Goal: Task Accomplishment & Management: Complete application form

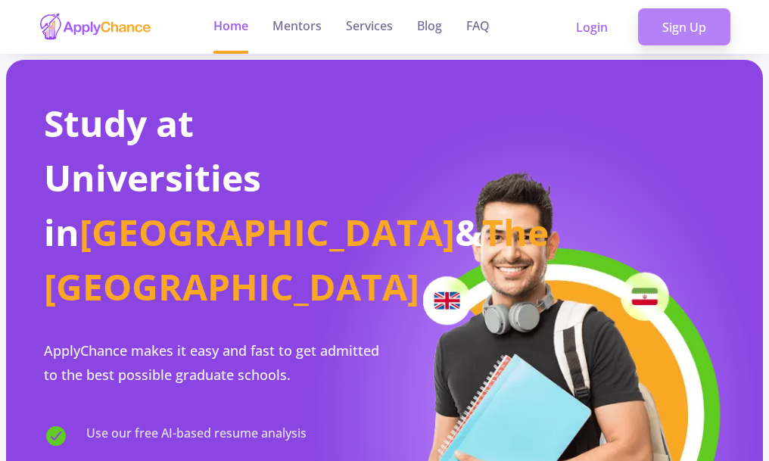
click at [675, 20] on link "Sign Up" at bounding box center [684, 27] width 92 height 38
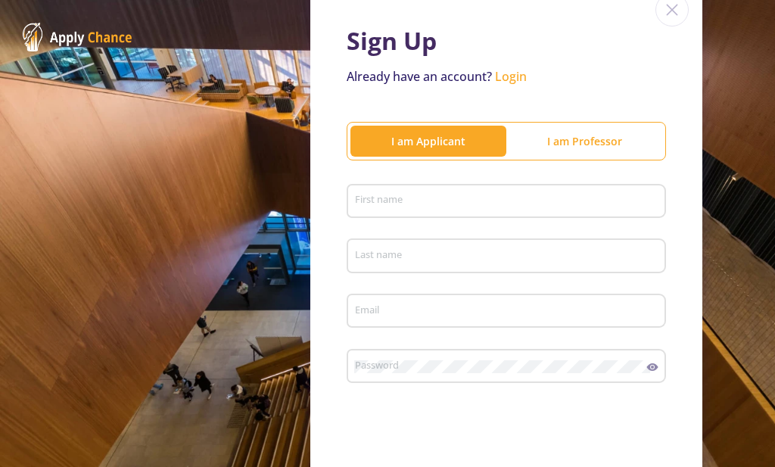
scroll to position [76, 0]
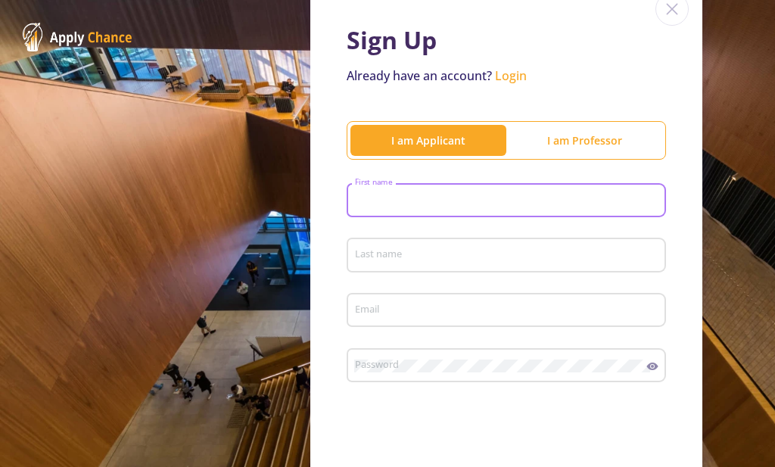
click at [450, 208] on input "First name" at bounding box center [508, 202] width 309 height 14
type input "[DEMOGRAPHIC_DATA]"
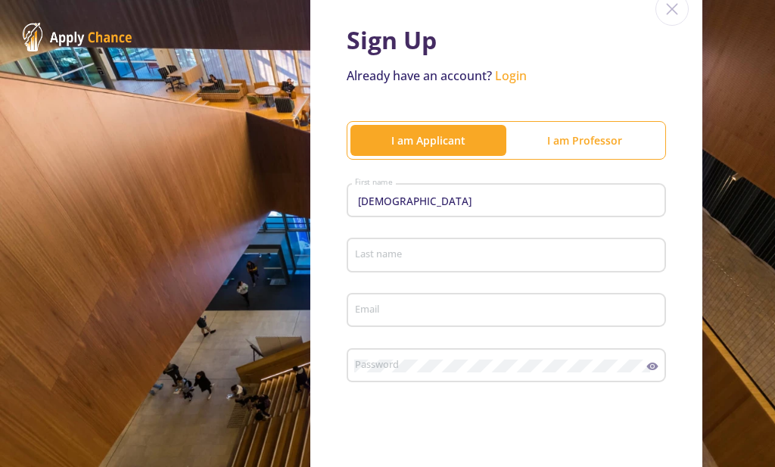
click at [463, 245] on div "Last name" at bounding box center [506, 251] width 305 height 39
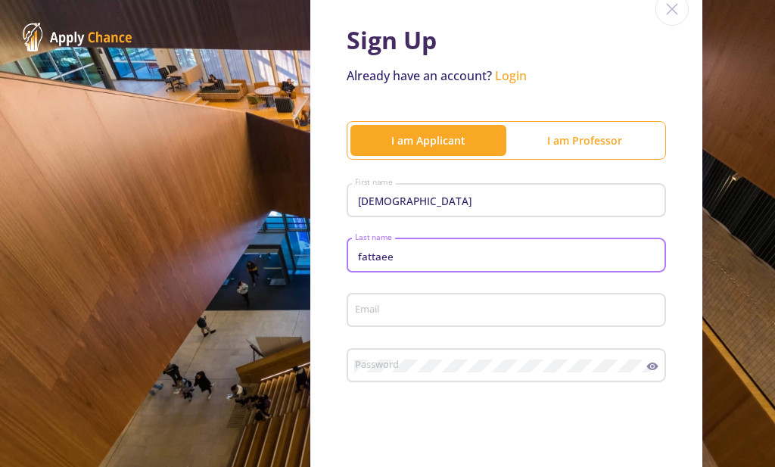
type input "fattaee"
click at [430, 318] on div "Email" at bounding box center [506, 307] width 305 height 39
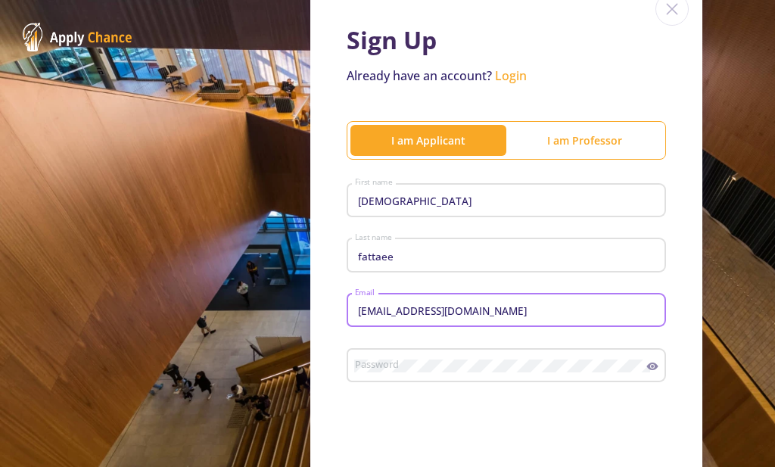
type input "[EMAIL_ADDRESS][DOMAIN_NAME]"
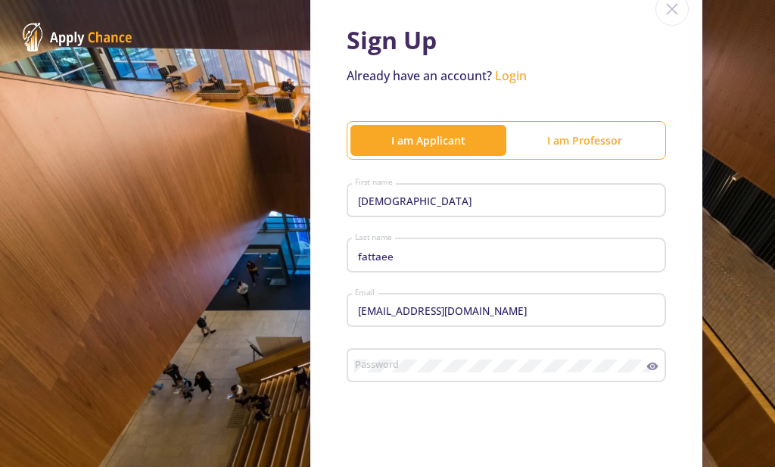
click at [405, 354] on div "Password" at bounding box center [500, 362] width 293 height 39
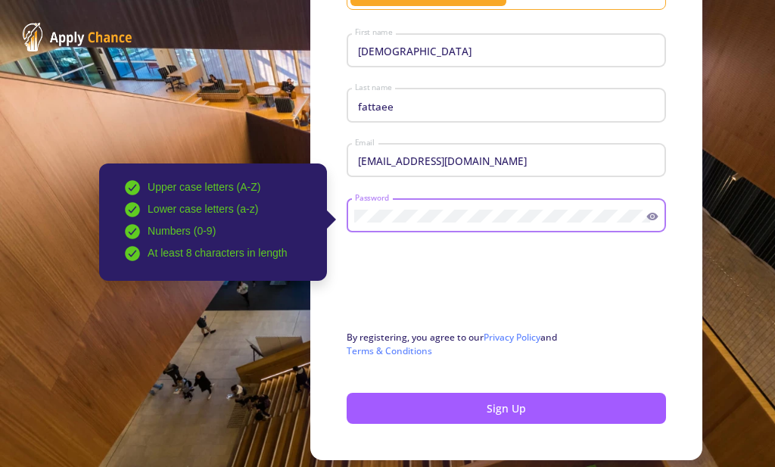
scroll to position [227, 0]
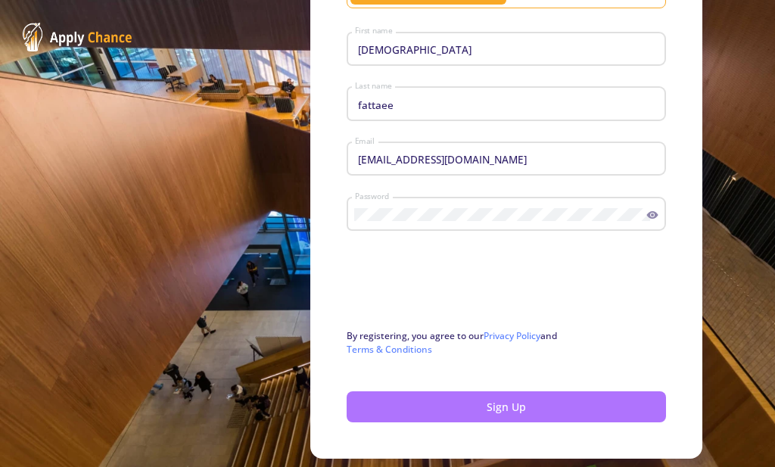
click at [426, 408] on button "Sign Up" at bounding box center [507, 407] width 320 height 31
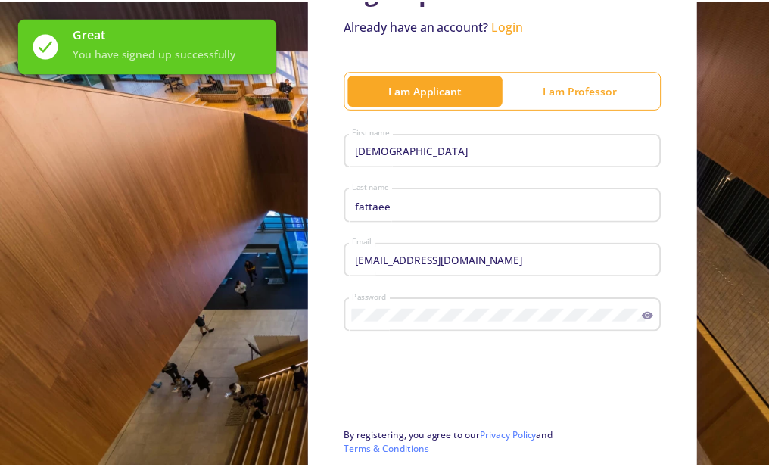
scroll to position [11, 0]
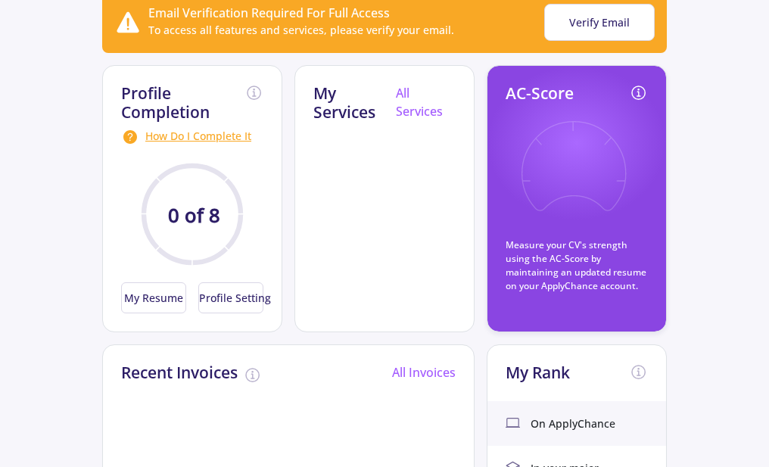
scroll to position [151, 0]
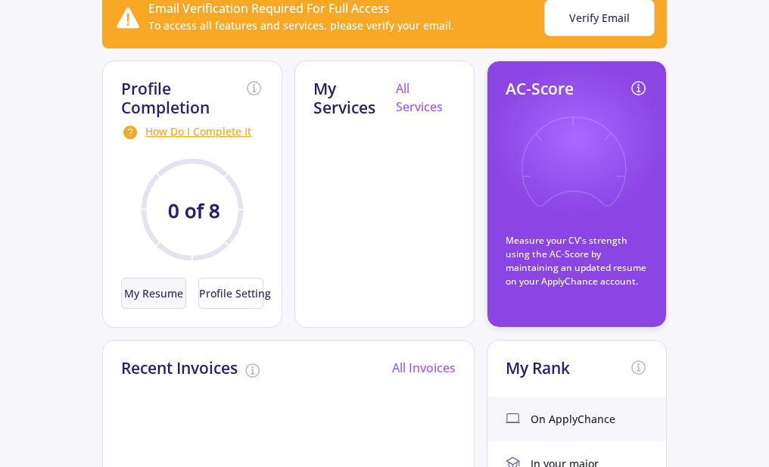
click at [156, 292] on button "My Resume" at bounding box center [153, 293] width 65 height 31
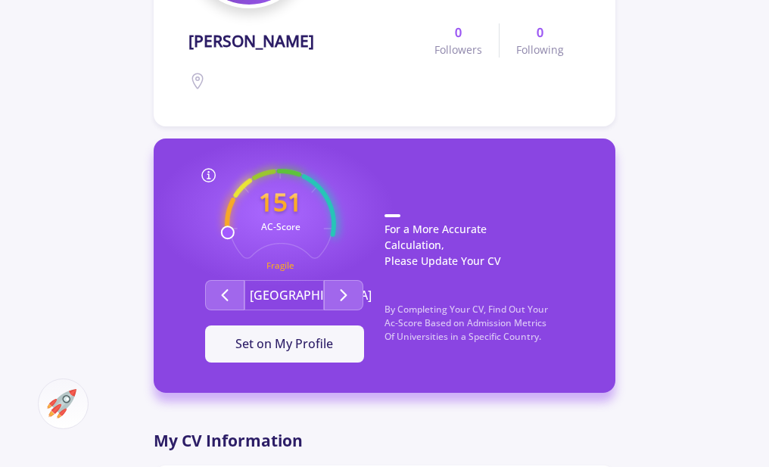
scroll to position [379, 0]
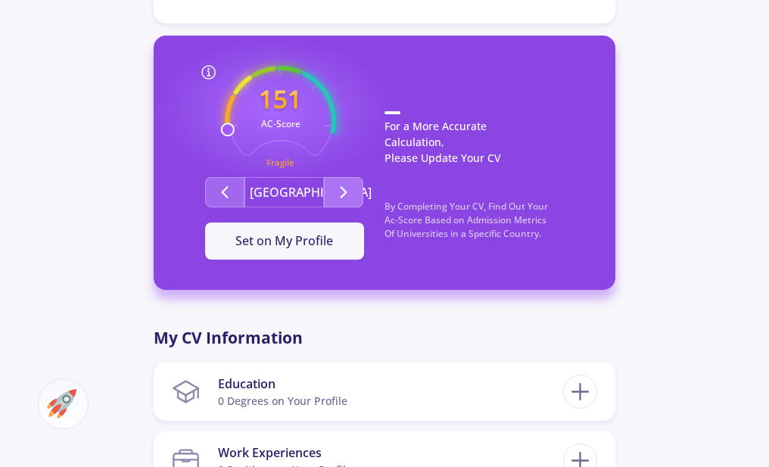
click at [334, 198] on button "Second group" at bounding box center [343, 192] width 39 height 30
click at [307, 194] on button "[GEOGRAPHIC_DATA]" at bounding box center [285, 192] width 80 height 30
drag, startPoint x: 294, startPoint y: 194, endPoint x: 286, endPoint y: 196, distance: 8.6
click at [293, 195] on button "[GEOGRAPHIC_DATA]" at bounding box center [285, 192] width 80 height 30
click at [332, 193] on button "Second group" at bounding box center [343, 192] width 39 height 30
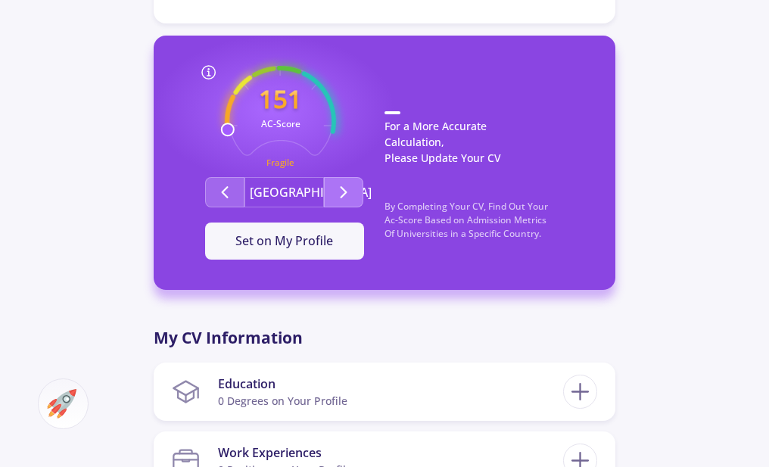
click at [332, 193] on button "Second group" at bounding box center [343, 192] width 39 height 30
click at [336, 195] on icon "Second group" at bounding box center [344, 192] width 18 height 18
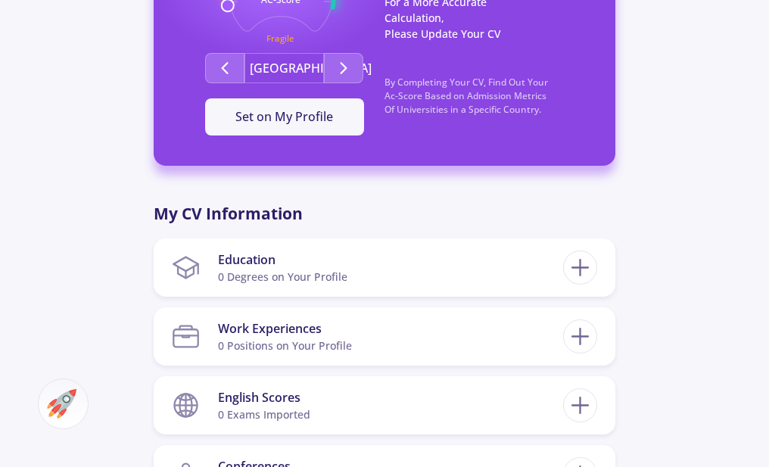
scroll to position [530, 0]
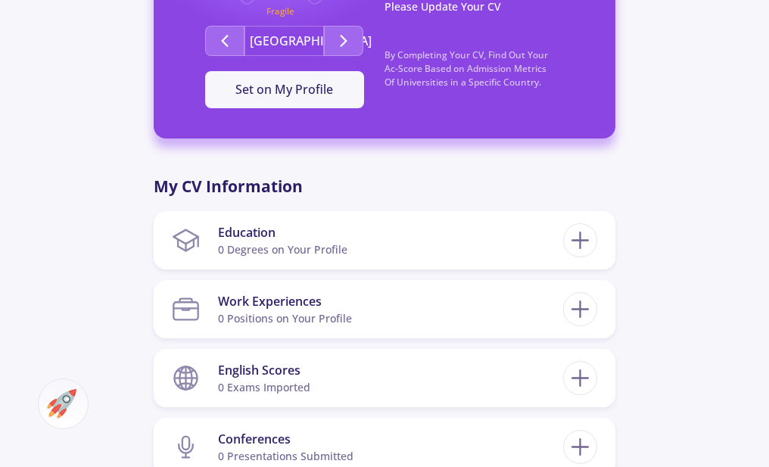
click at [360, 230] on section "Education 0 Degrees on Your Profile" at bounding box center [368, 240] width 392 height 46
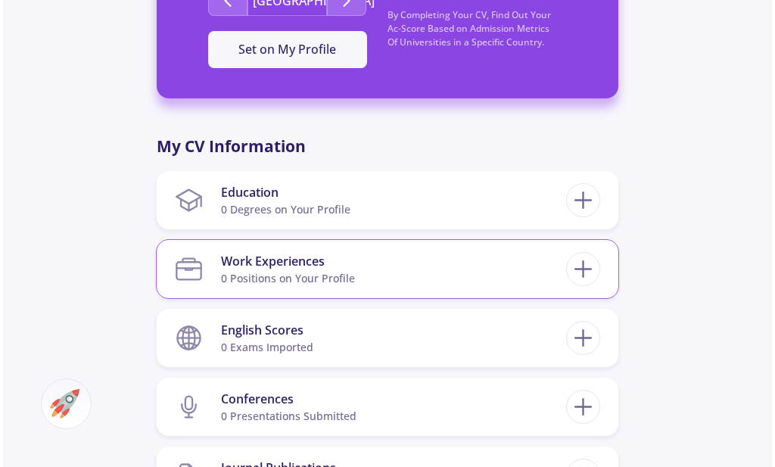
scroll to position [606, 0]
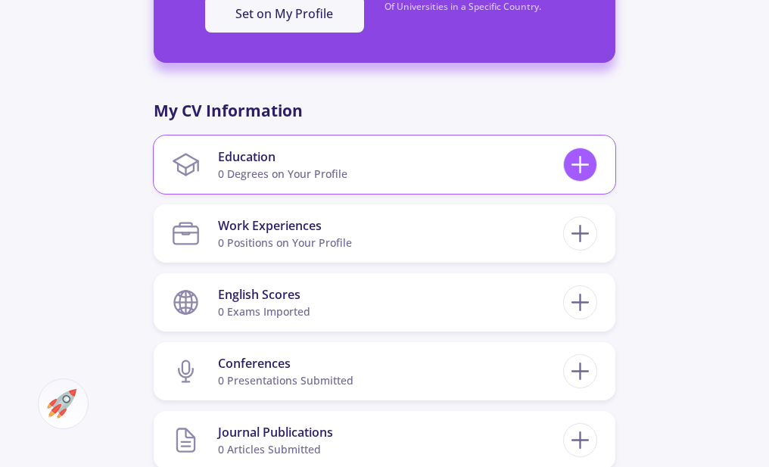
click at [578, 159] on icon at bounding box center [580, 165] width 28 height 28
checkbox input "false"
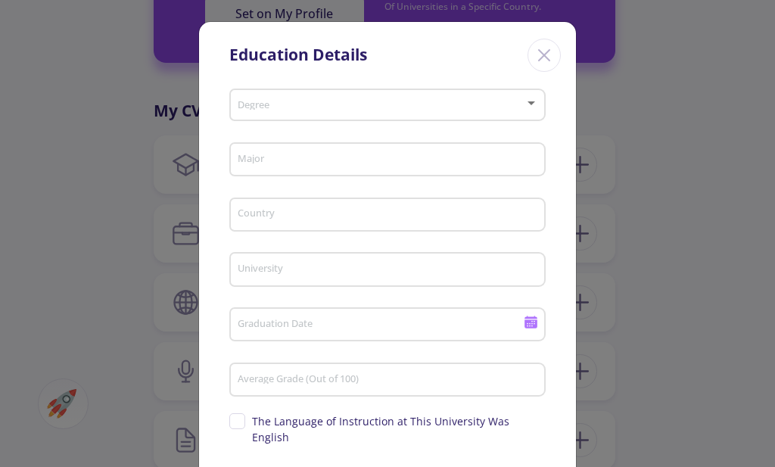
click at [354, 113] on div "Degree" at bounding box center [388, 102] width 302 height 38
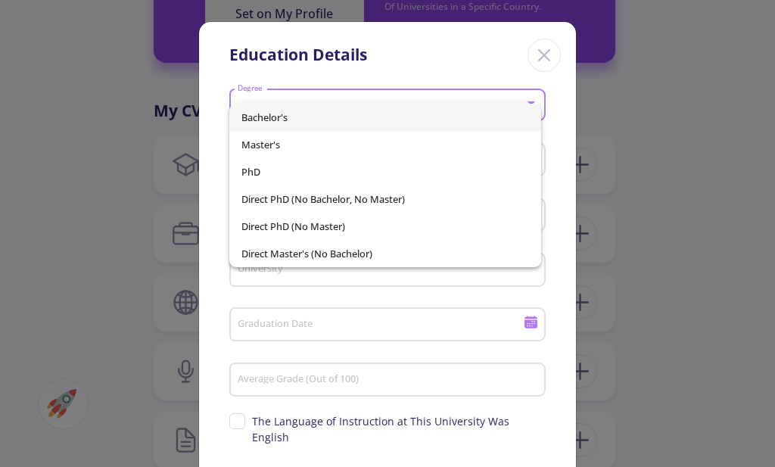
click at [389, 100] on div "Bachelor's Master's PhD Direct PhD (No Bachelor, No Master) Direct PhD (No Mast…" at bounding box center [373, 179] width 302 height 175
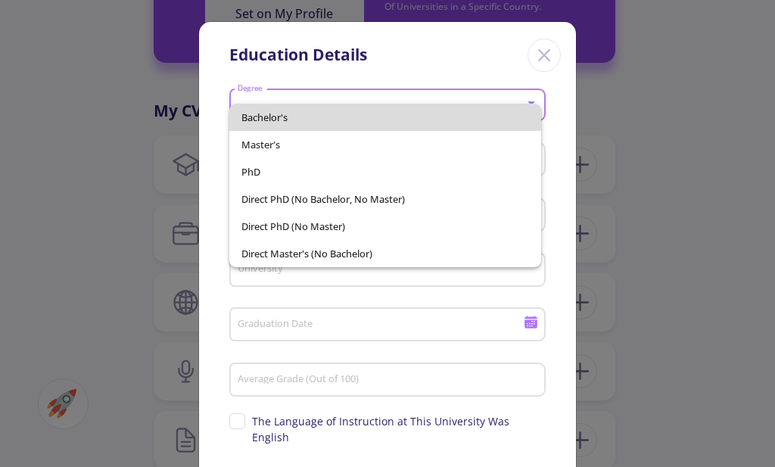
click at [383, 120] on span "Bachelor's" at bounding box center [386, 117] width 289 height 27
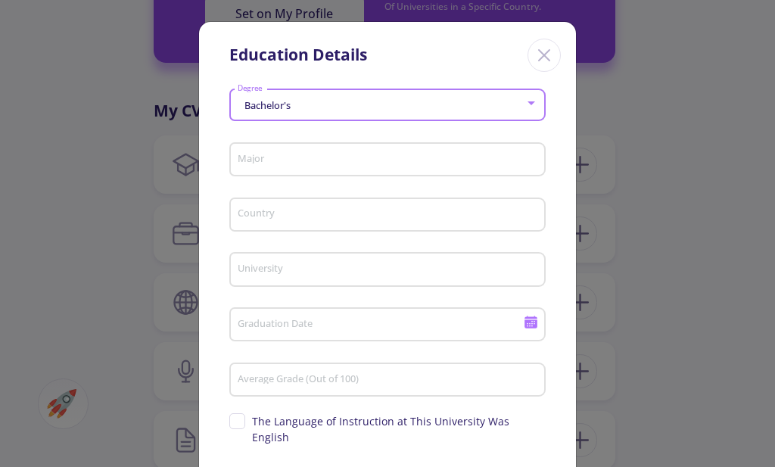
click at [362, 164] on input "Major" at bounding box center [390, 161] width 306 height 14
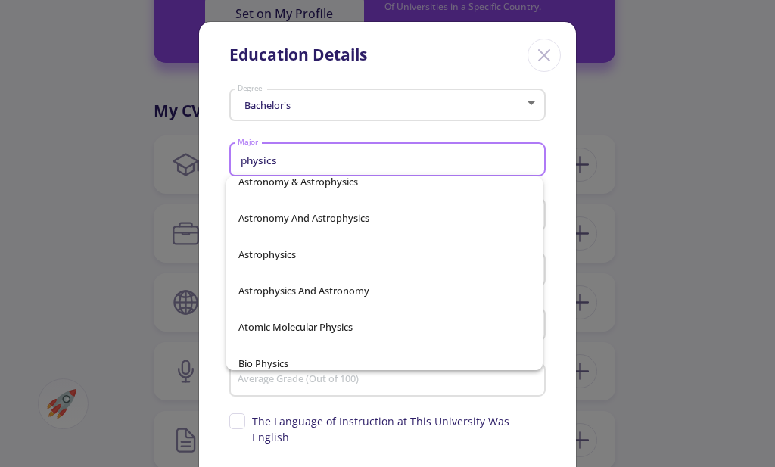
scroll to position [0, 0]
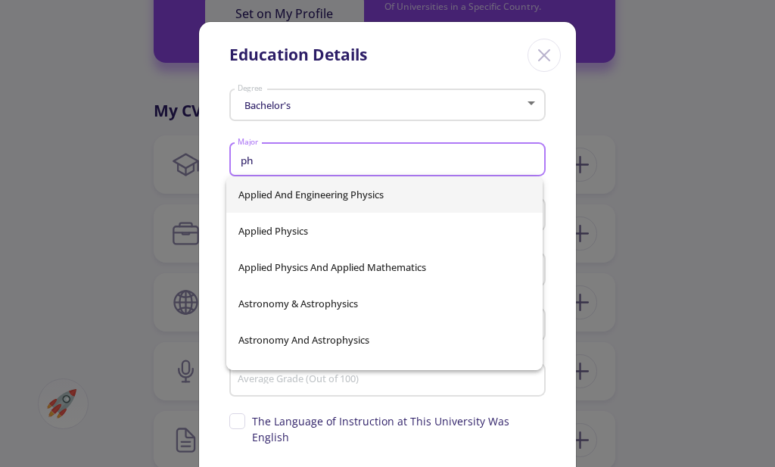
type input "p"
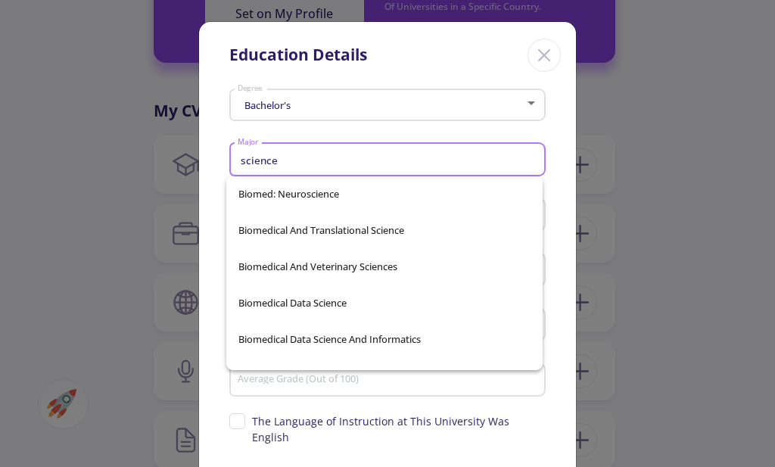
scroll to position [2651, 0]
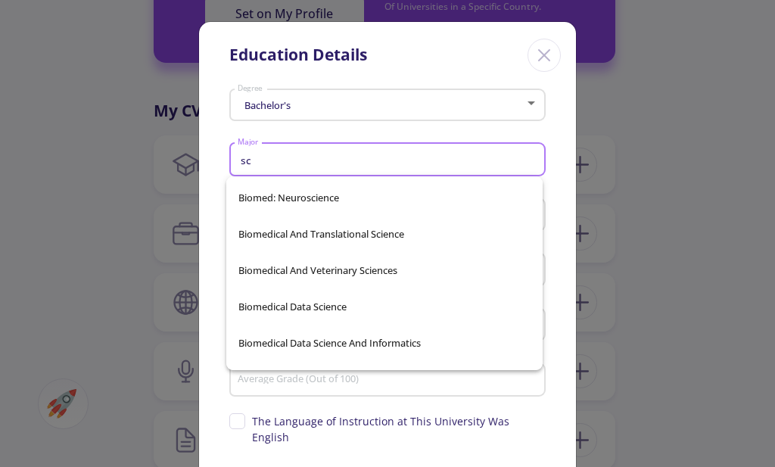
type input "s"
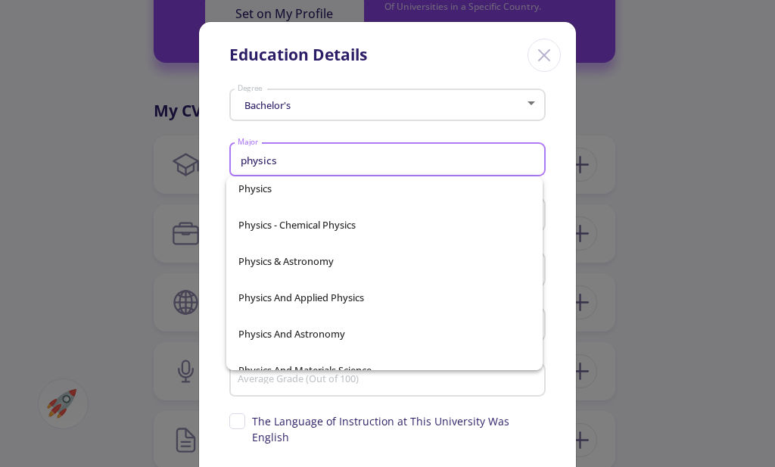
scroll to position [1893, 0]
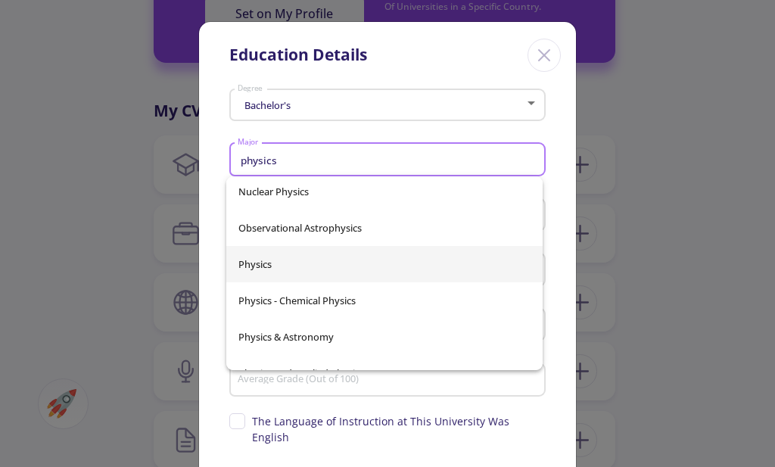
type input "physics"
click at [337, 256] on div "Applied And Engineering Physics Applied Physics Applied Physics And Applied Mat…" at bounding box center [384, 273] width 317 height 194
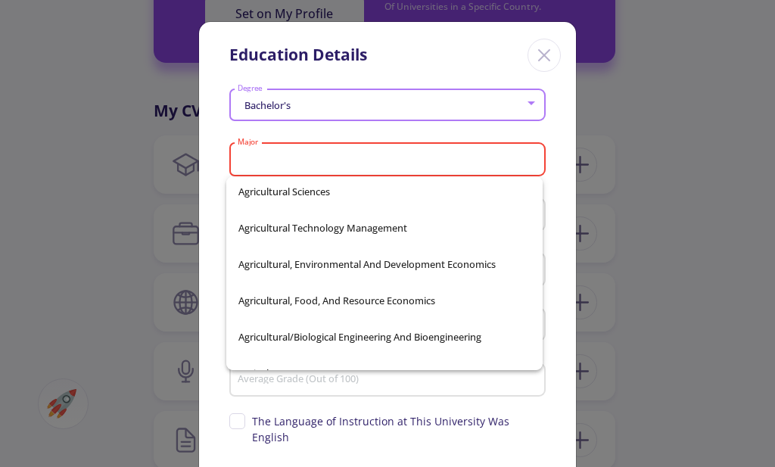
scroll to position [52640, 0]
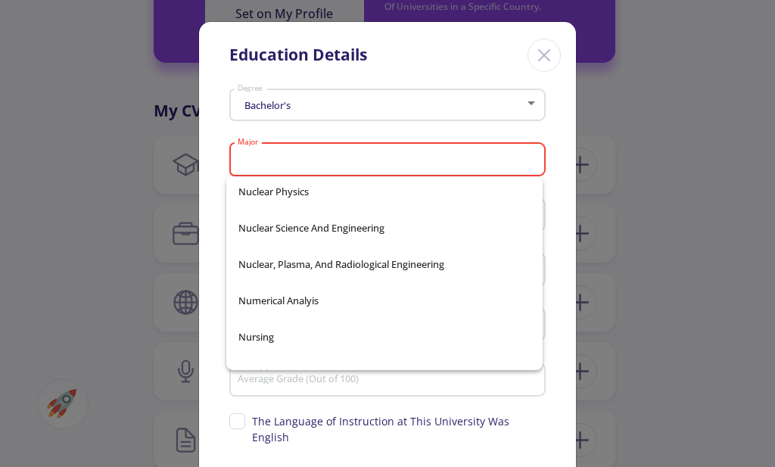
click at [559, 170] on div "Bachelor's Degree Major Please select major Country University Graduation Date …" at bounding box center [387, 321] width 377 height 477
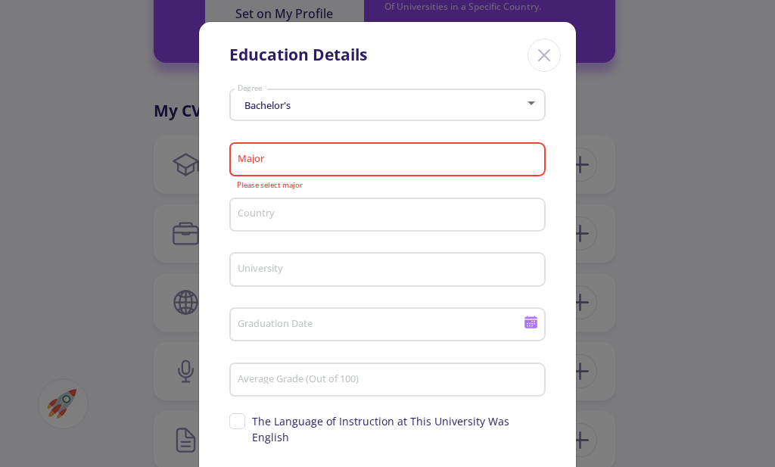
click at [383, 161] on input "Major" at bounding box center [390, 161] width 306 height 14
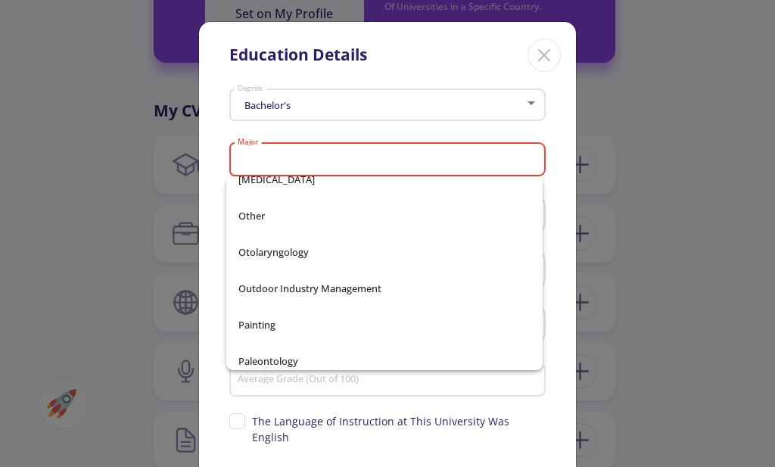
scroll to position [55618, 0]
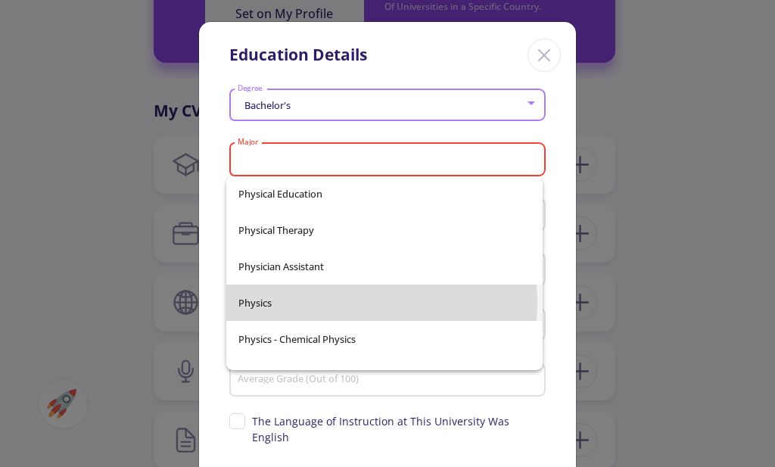
click at [327, 303] on span "Physics" at bounding box center [385, 303] width 292 height 36
type input "Physics"
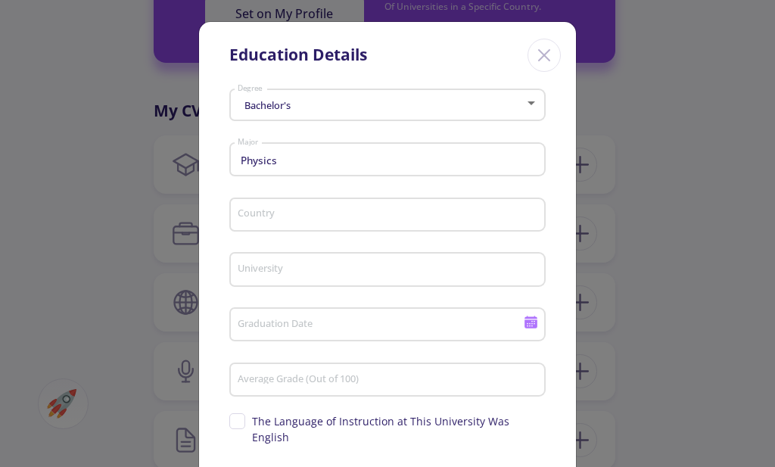
click at [280, 223] on div "Country" at bounding box center [388, 211] width 302 height 39
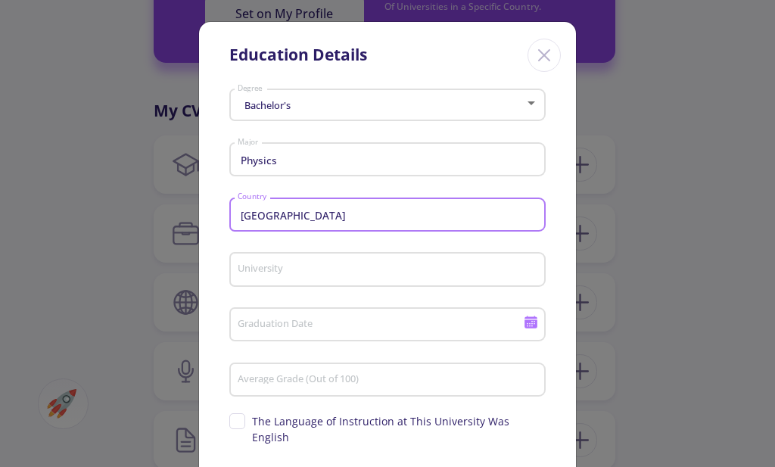
type input "[GEOGRAPHIC_DATA]"
click at [273, 268] on input "University" at bounding box center [390, 271] width 306 height 14
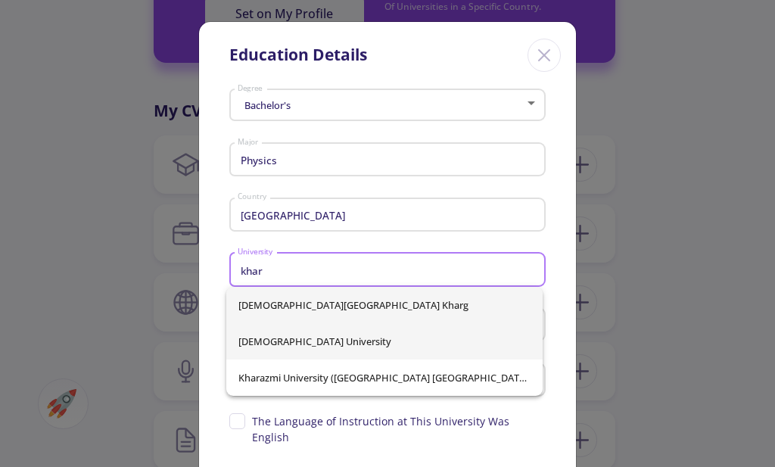
type input "khar"
click at [348, 329] on div "[DEMOGRAPHIC_DATA][GEOGRAPHIC_DATA] Kharg Kharazmi University [GEOGRAPHIC_DATA]…" at bounding box center [384, 341] width 317 height 109
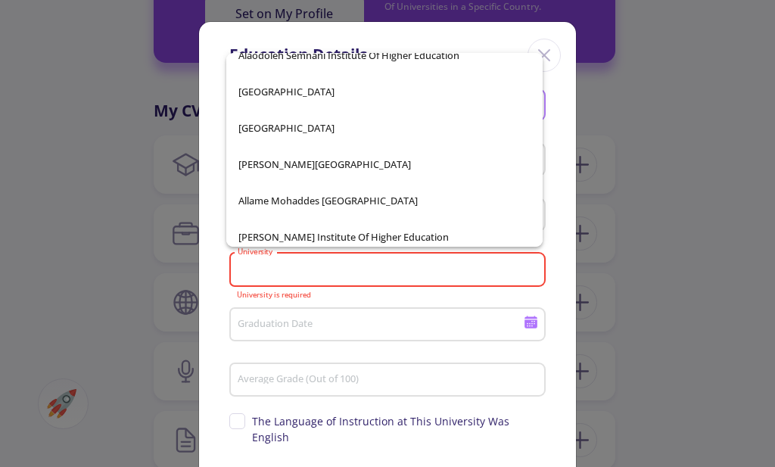
scroll to position [985, 0]
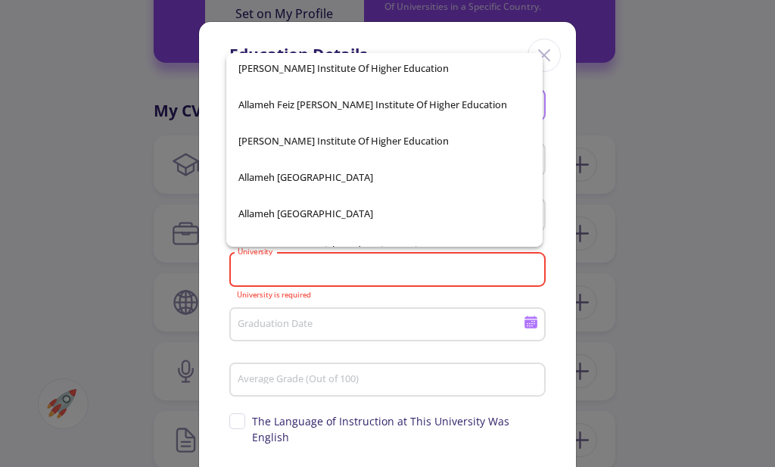
click at [282, 277] on div "University" at bounding box center [388, 266] width 302 height 39
click at [282, 276] on input "University" at bounding box center [390, 271] width 306 height 14
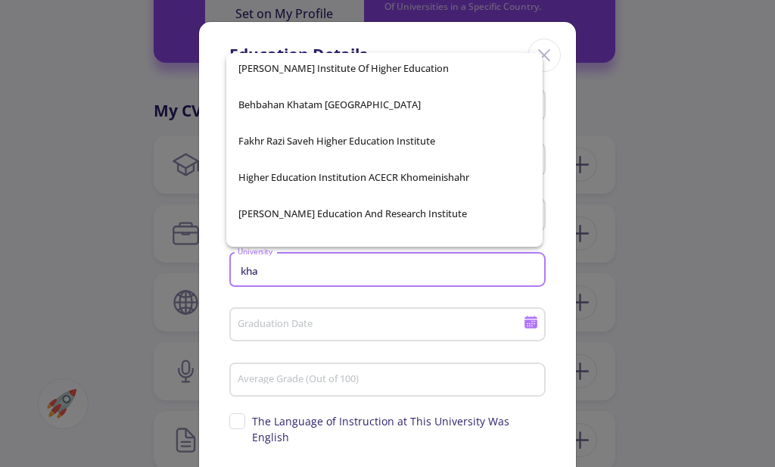
scroll to position [0, 0]
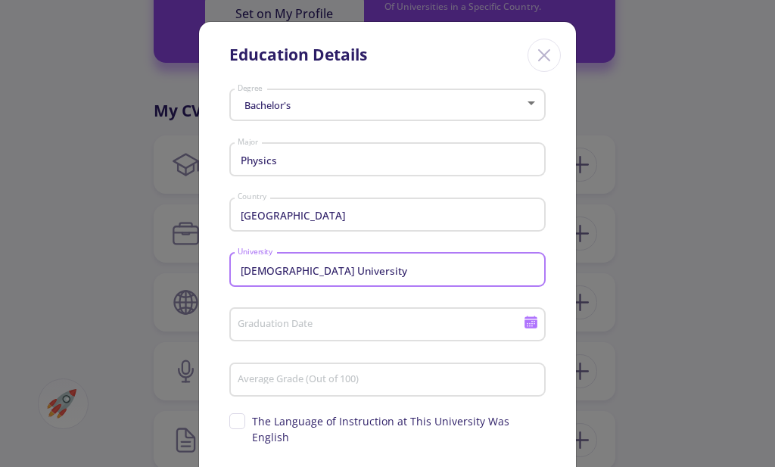
type input "[DEMOGRAPHIC_DATA] University"
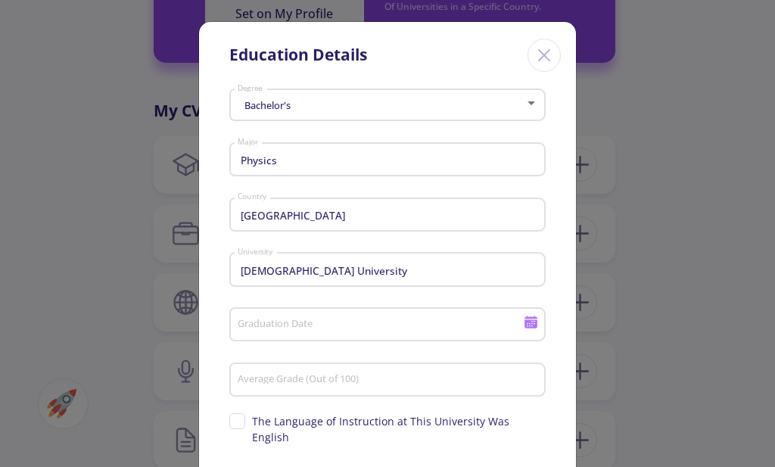
click at [300, 313] on div "Graduation Date" at bounding box center [381, 321] width 288 height 39
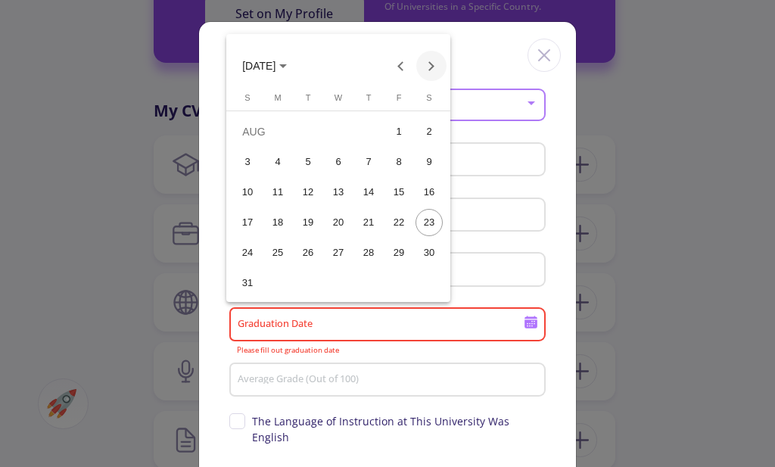
click at [428, 67] on button "Next month" at bounding box center [432, 66] width 30 height 30
click at [404, 68] on button "Previous month" at bounding box center [401, 66] width 30 height 30
click at [287, 67] on span "[DATE]" at bounding box center [264, 65] width 45 height 12
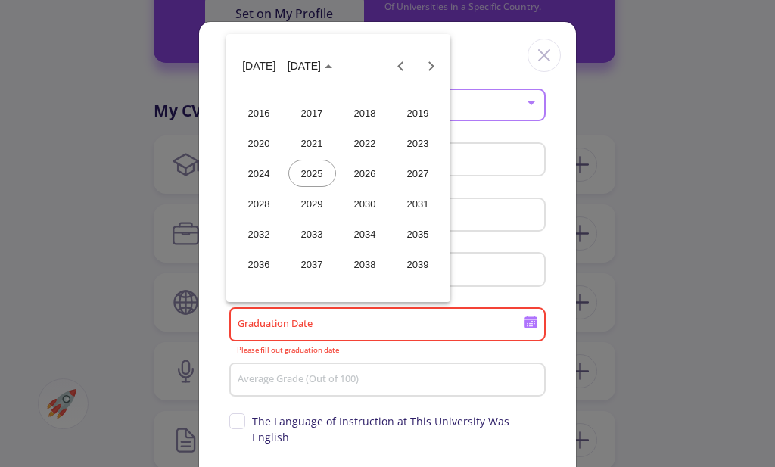
click at [408, 175] on div "2027" at bounding box center [419, 173] width 48 height 27
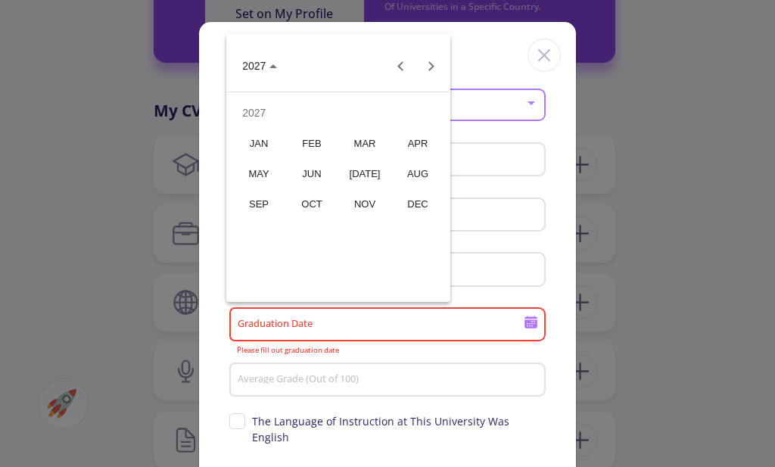
click at [362, 174] on div "[DATE]" at bounding box center [366, 173] width 48 height 27
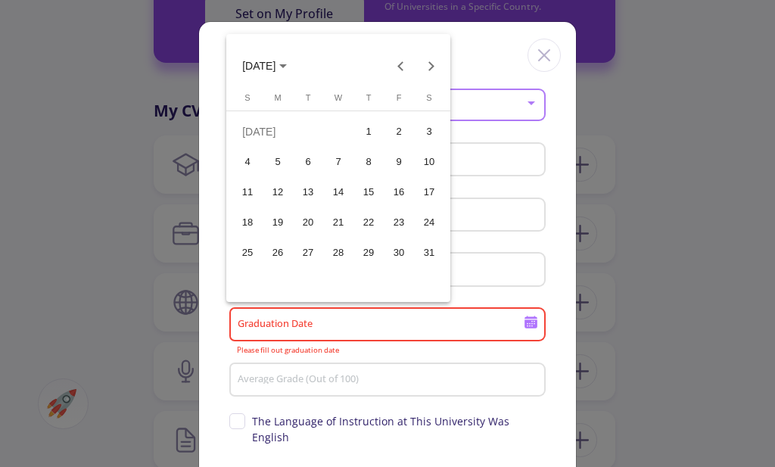
click at [361, 139] on div "1" at bounding box center [368, 131] width 27 height 27
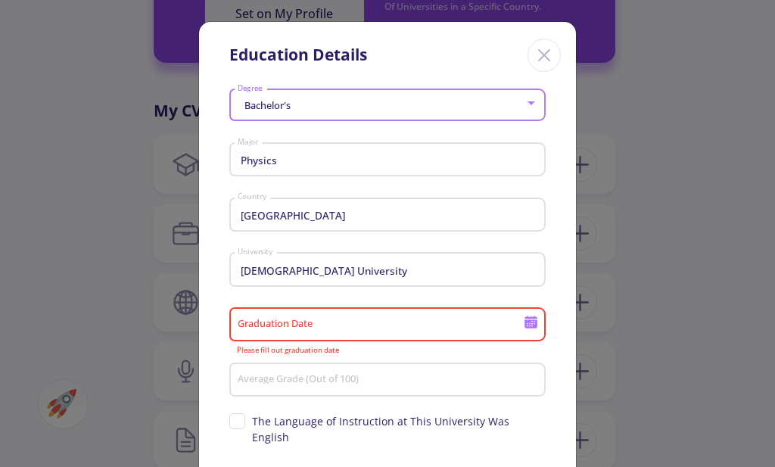
type input "[DATE]"
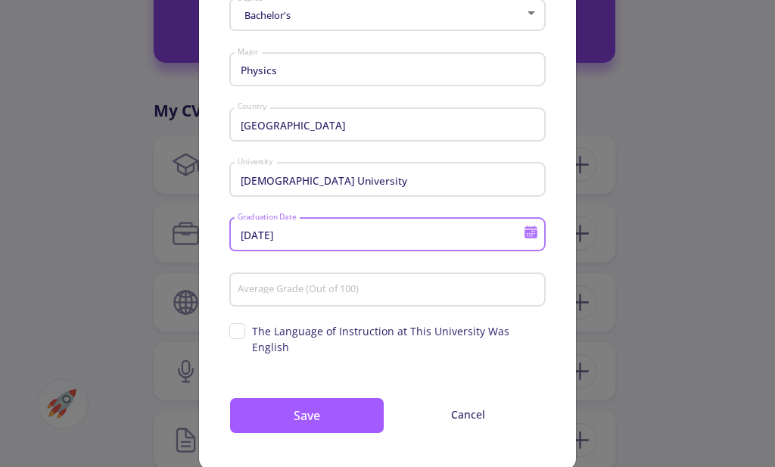
scroll to position [99, 0]
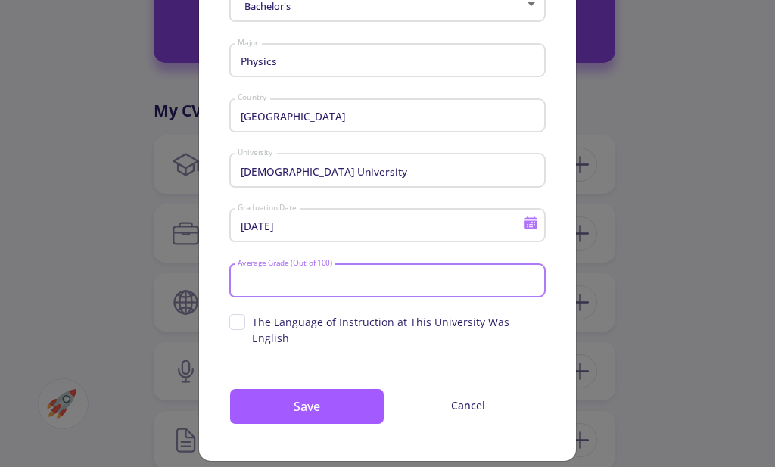
click at [302, 285] on input "Average Grade (Out of 100)" at bounding box center [390, 282] width 306 height 14
click at [334, 288] on input "Average Grade (Out of 100)" at bounding box center [390, 282] width 306 height 14
type input "90"
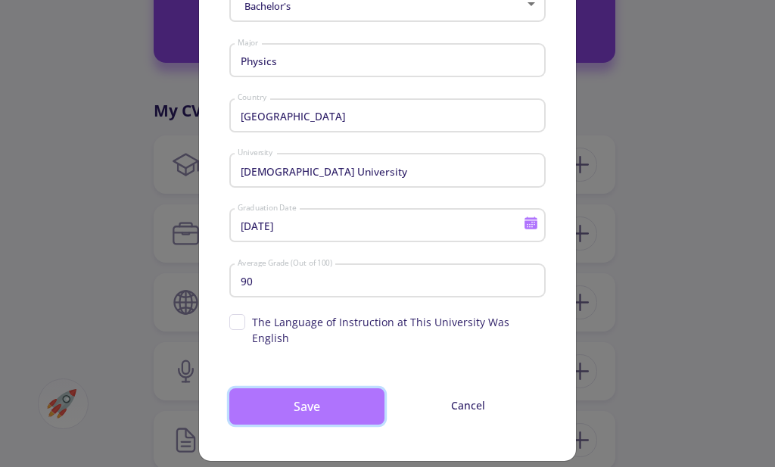
click at [254, 389] on button "Save" at bounding box center [306, 407] width 155 height 36
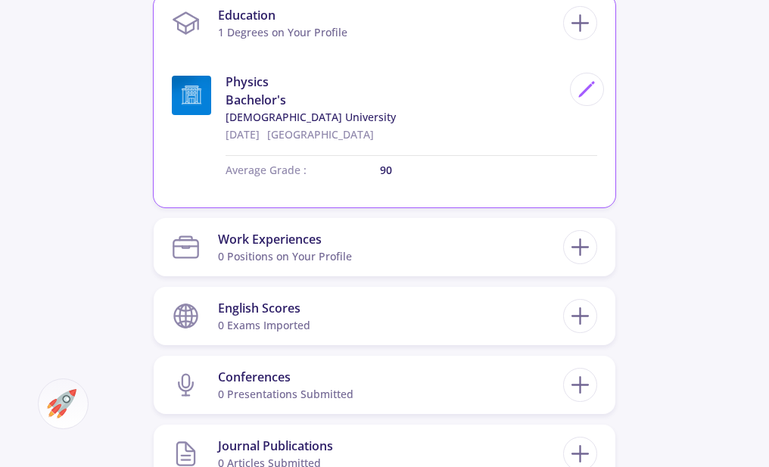
scroll to position [757, 0]
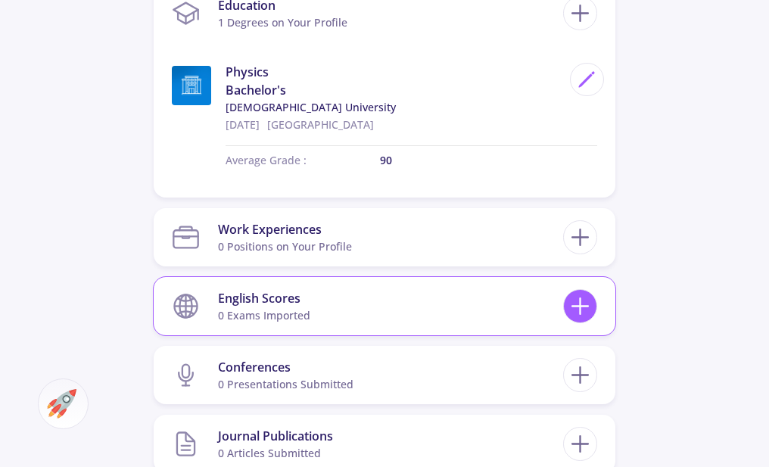
click at [591, 306] on icon at bounding box center [580, 306] width 28 height 28
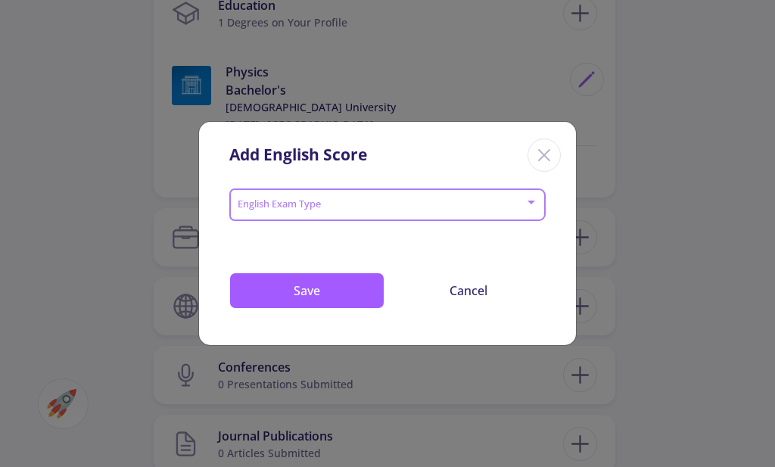
click at [323, 207] on span at bounding box center [383, 205] width 285 height 11
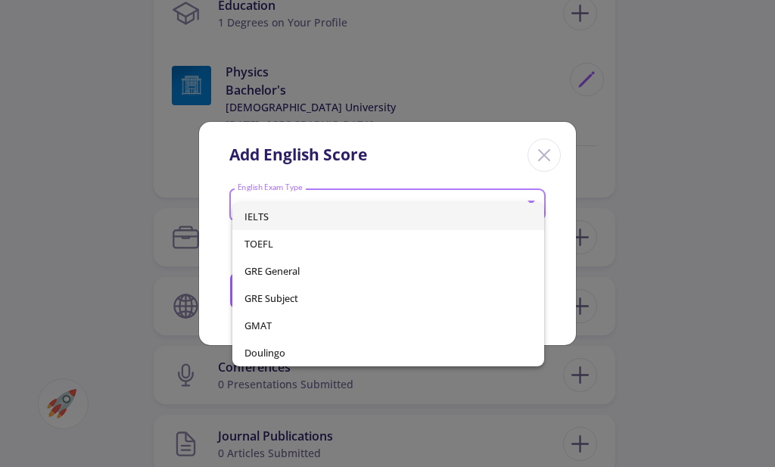
click at [318, 218] on span "IELTS" at bounding box center [389, 216] width 289 height 27
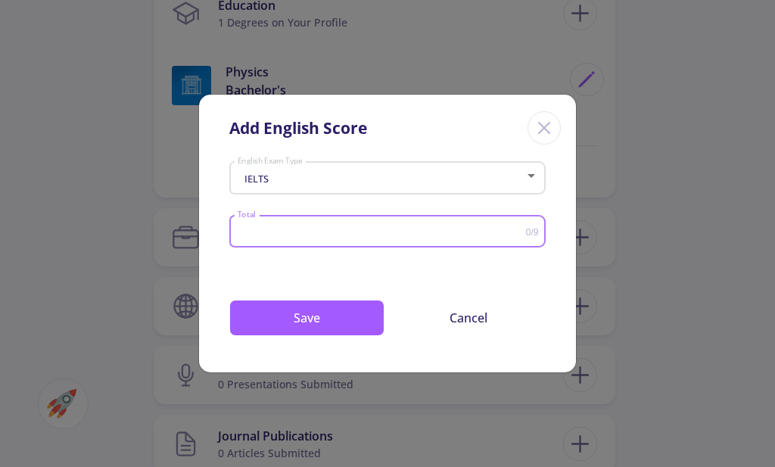
click at [320, 229] on input "Total" at bounding box center [381, 231] width 289 height 11
click at [523, 229] on input "0.5" at bounding box center [381, 231] width 289 height 11
click at [523, 229] on input "1" at bounding box center [381, 231] width 289 height 11
click at [523, 229] on input "1.5" at bounding box center [381, 231] width 289 height 11
click at [523, 229] on input "2" at bounding box center [381, 231] width 289 height 11
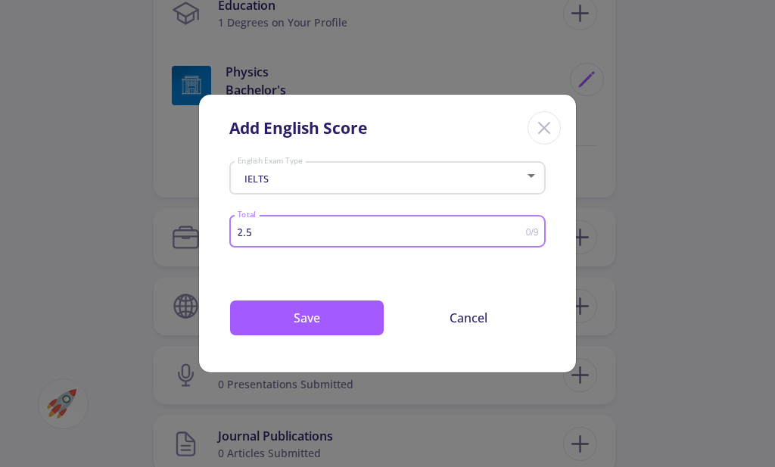
click at [523, 229] on input "2.5" at bounding box center [381, 231] width 289 height 11
click at [523, 229] on input "3" at bounding box center [381, 231] width 289 height 11
click at [523, 229] on input "3.5" at bounding box center [381, 231] width 289 height 11
click at [523, 229] on input "4" at bounding box center [381, 231] width 289 height 11
click at [523, 229] on input "4.5" at bounding box center [381, 231] width 289 height 11
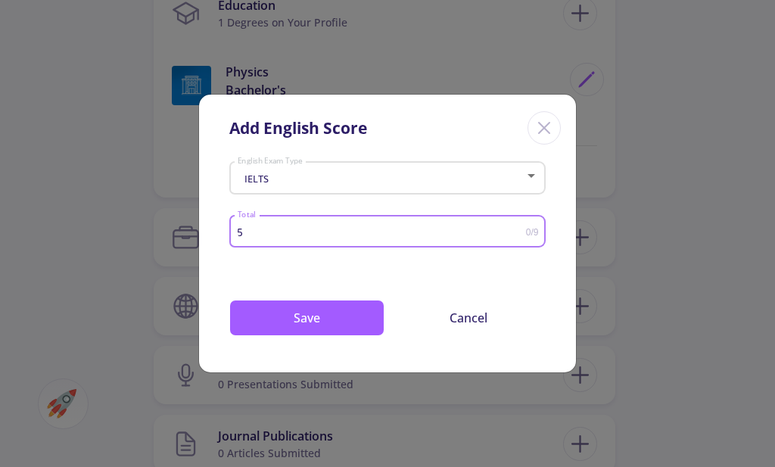
click at [523, 229] on input "5" at bounding box center [381, 231] width 289 height 11
click at [523, 229] on input "5.5" at bounding box center [381, 231] width 289 height 11
click at [523, 229] on input "6" at bounding box center [381, 231] width 289 height 11
click at [523, 229] on input "6.5" at bounding box center [381, 231] width 289 height 11
click at [523, 229] on input "7" at bounding box center [381, 231] width 289 height 11
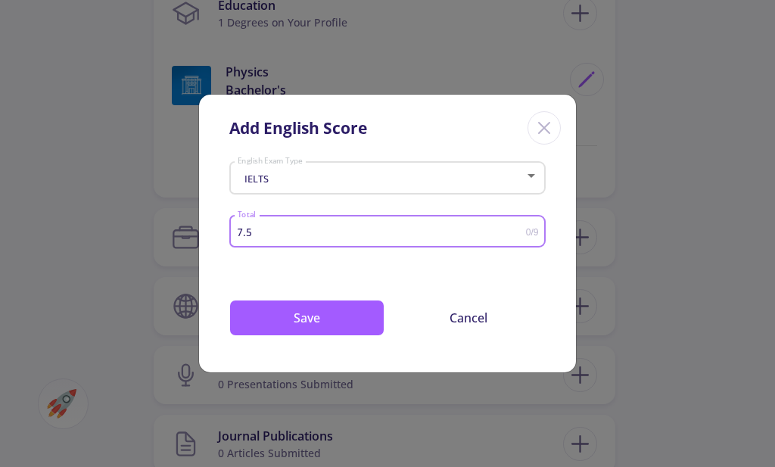
click at [523, 229] on input "7.5" at bounding box center [381, 231] width 289 height 11
type input "8"
click at [523, 229] on input "8" at bounding box center [381, 231] width 289 height 11
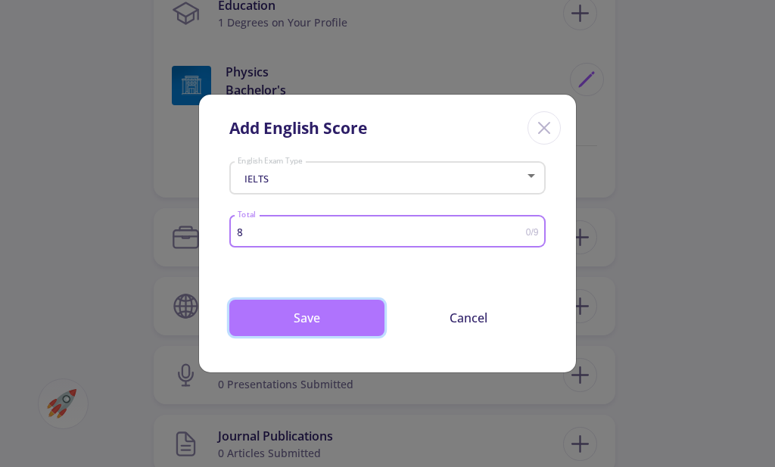
click at [322, 330] on button "Save" at bounding box center [306, 318] width 155 height 36
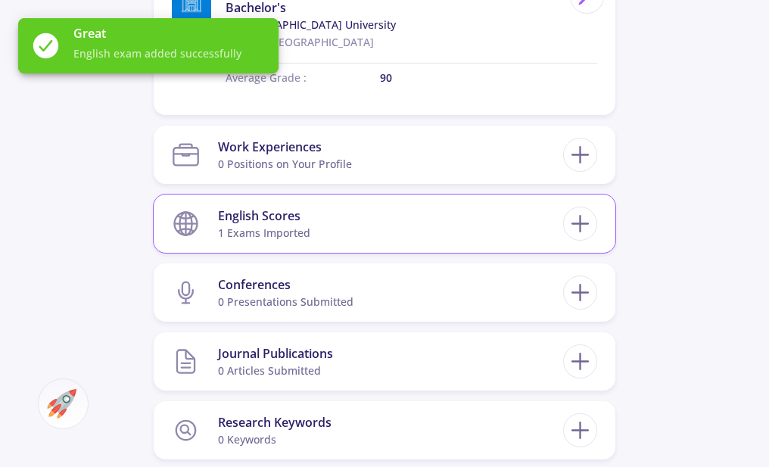
scroll to position [833, 0]
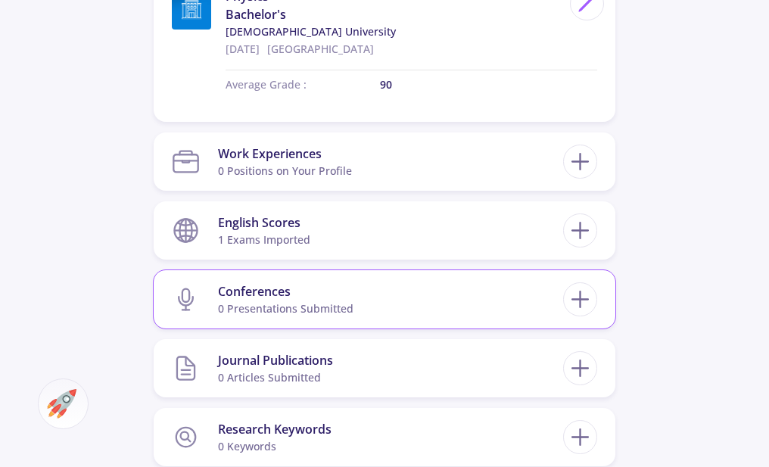
click at [554, 298] on section "Conferences 0 presentations submitted" at bounding box center [368, 299] width 392 height 46
click at [565, 300] on div at bounding box center [580, 299] width 34 height 34
click at [584, 297] on icon at bounding box center [580, 300] width 28 height 28
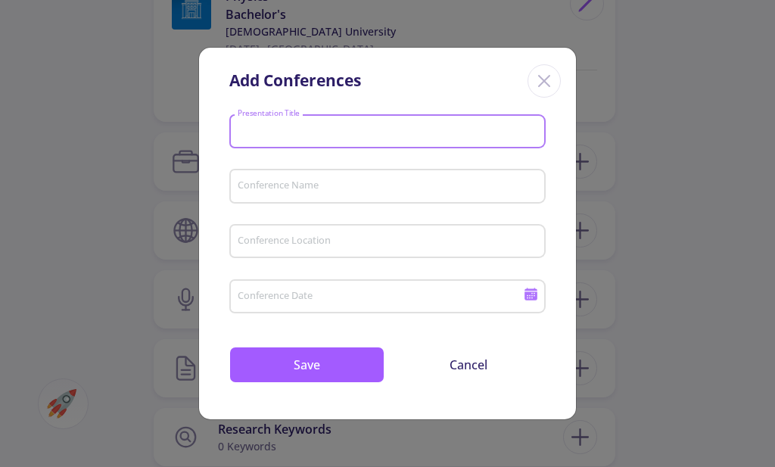
click at [367, 136] on input "Presentation Title" at bounding box center [390, 133] width 306 height 14
click at [363, 178] on div "Conference Name" at bounding box center [388, 183] width 302 height 39
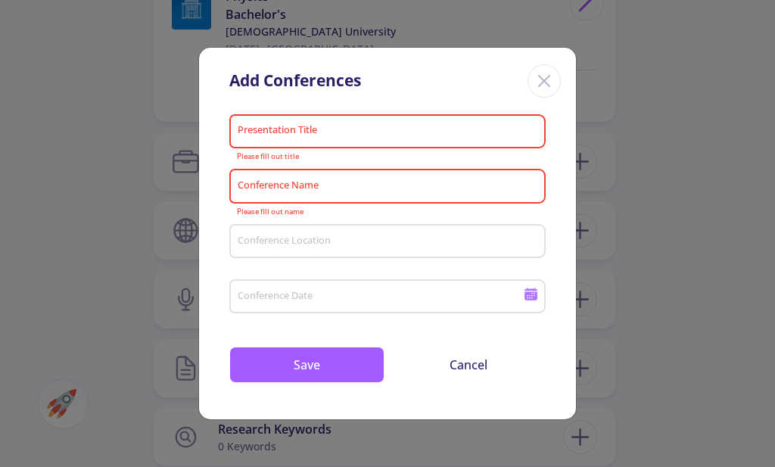
click at [363, 226] on div "Conference Location" at bounding box center [388, 238] width 302 height 39
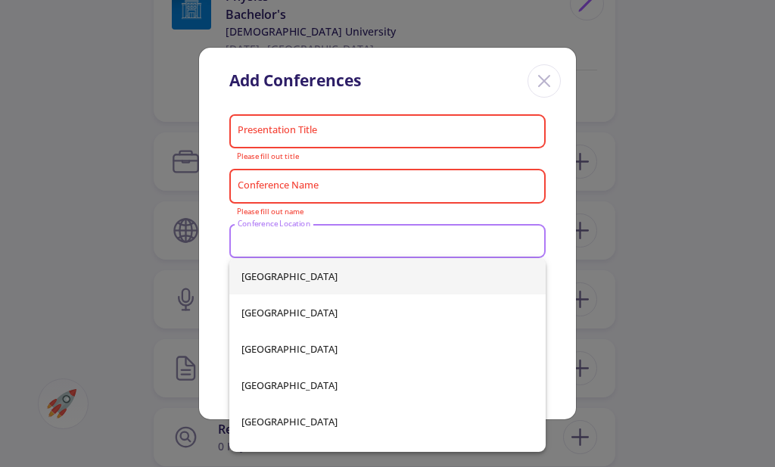
click at [337, 120] on div "Presentation Title" at bounding box center [388, 128] width 302 height 39
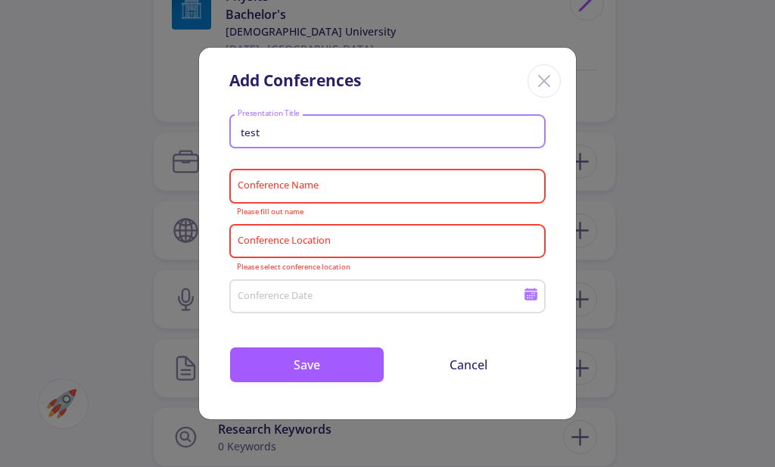
type input "test"
click at [348, 183] on input "Conference Name" at bounding box center [390, 187] width 306 height 14
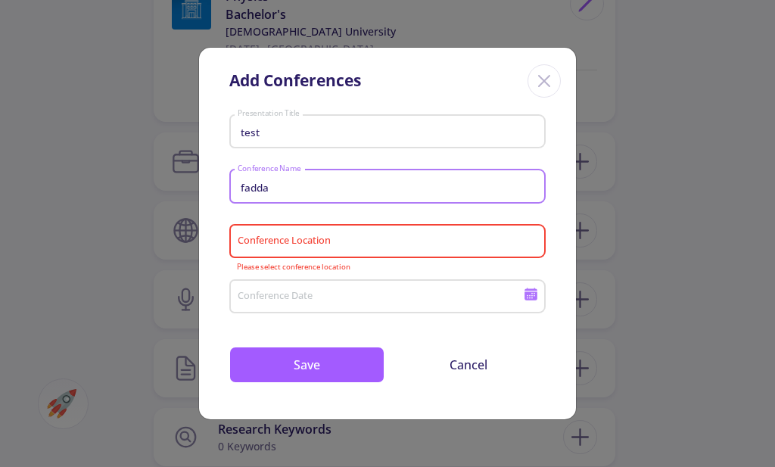
type input "fadda"
click at [323, 231] on div "Conference Location" at bounding box center [388, 238] width 302 height 39
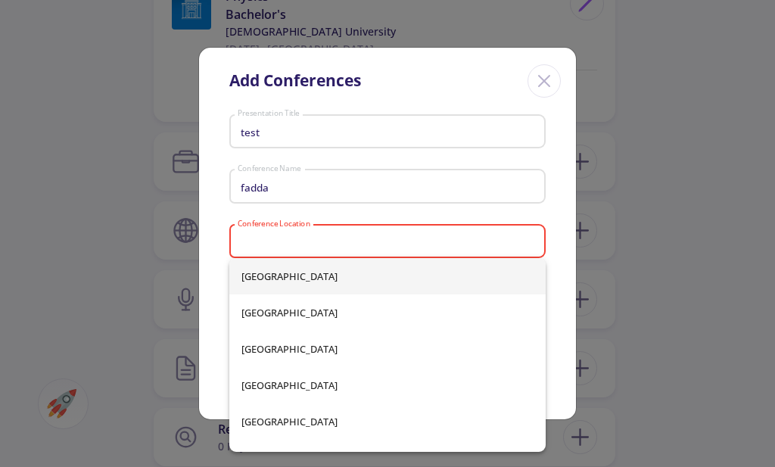
click at [321, 243] on input "Conference Location" at bounding box center [390, 243] width 306 height 14
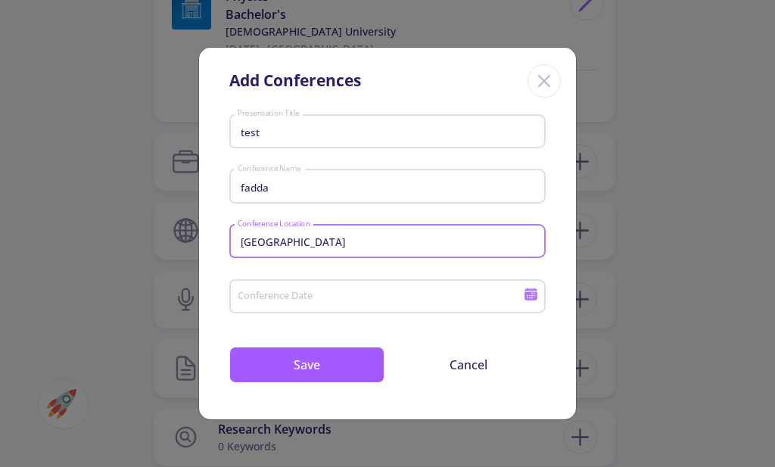
type input "[GEOGRAPHIC_DATA]"
click at [304, 298] on input "Conference Date" at bounding box center [383, 298] width 292 height 14
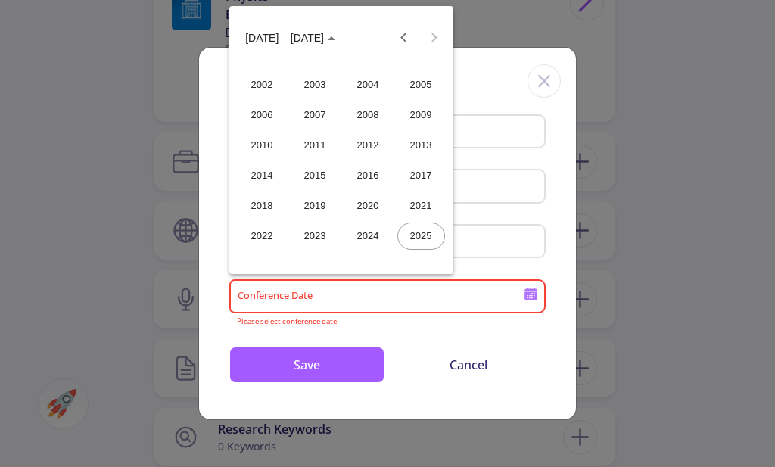
click at [426, 229] on div "2025" at bounding box center [422, 236] width 48 height 27
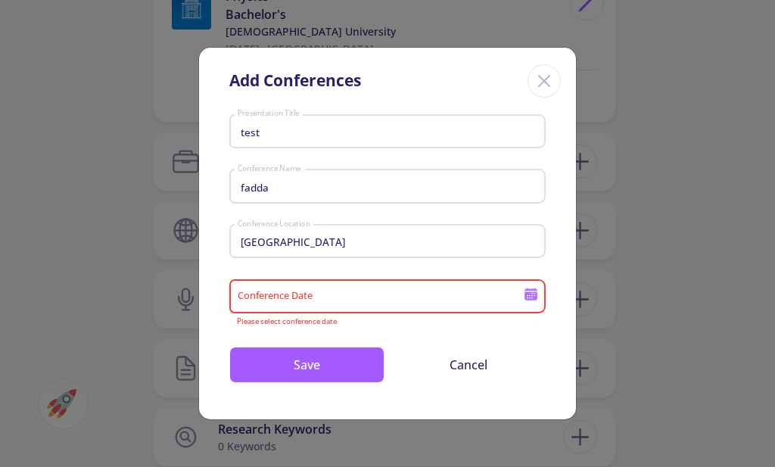
type input "2025"
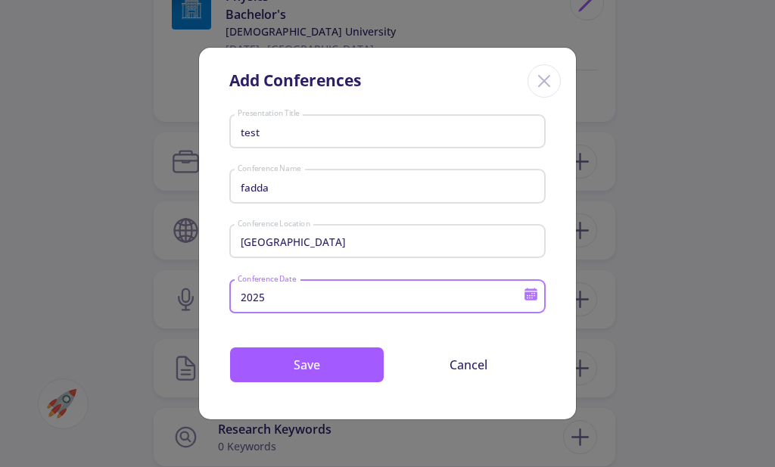
click at [528, 297] on icon at bounding box center [531, 296] width 13 height 8
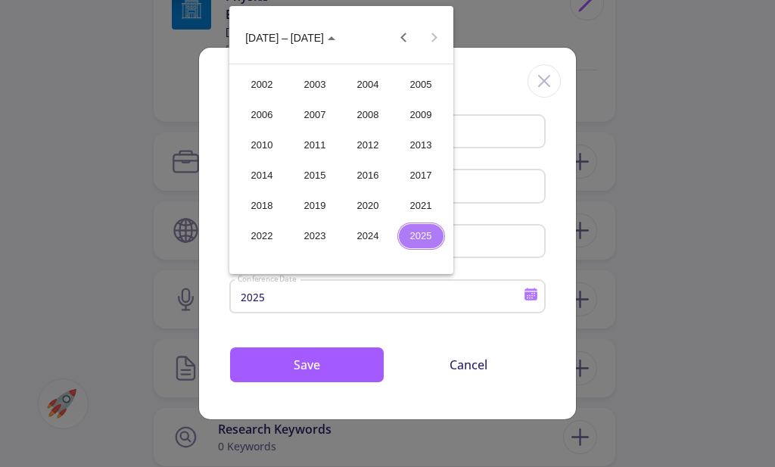
click at [429, 237] on div "2025" at bounding box center [422, 236] width 48 height 27
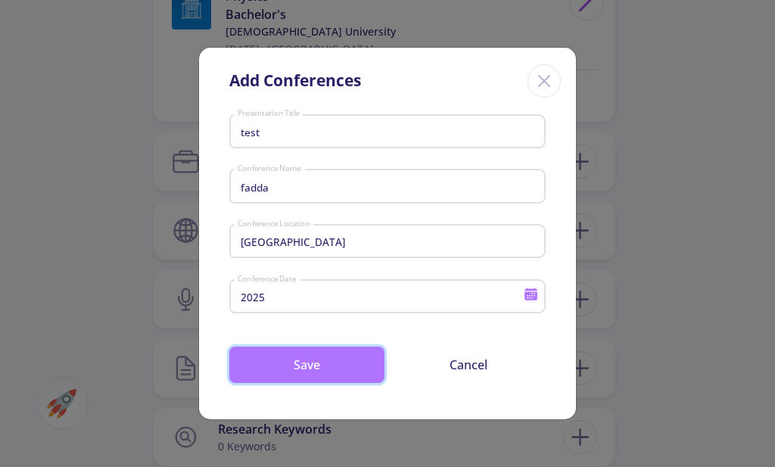
click at [337, 365] on button "Save" at bounding box center [306, 365] width 155 height 36
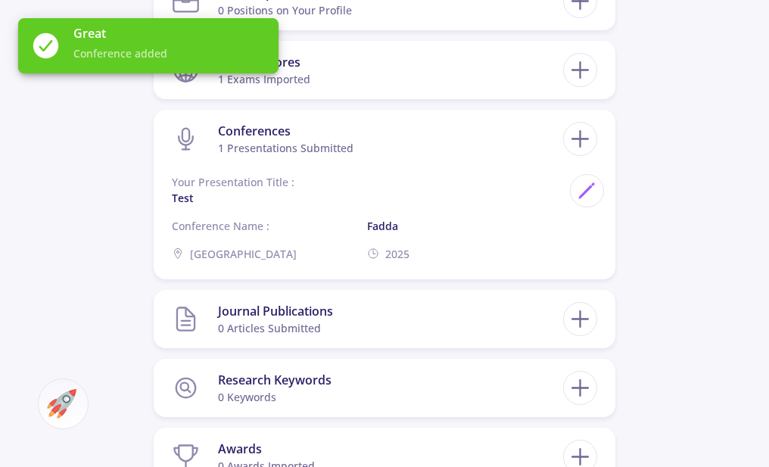
scroll to position [1060, 0]
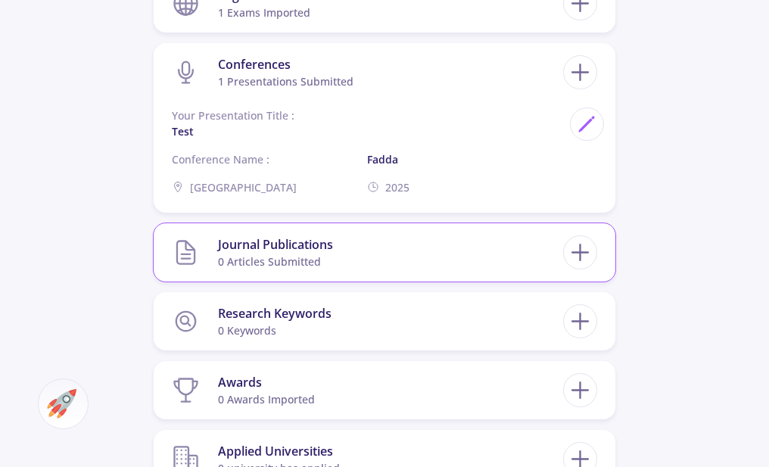
click at [452, 245] on section "Journal Publications 0 articles submitted" at bounding box center [368, 252] width 392 height 46
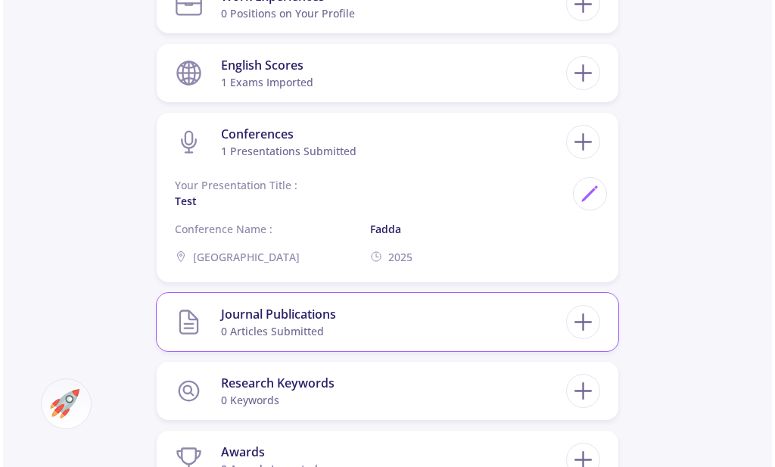
scroll to position [985, 0]
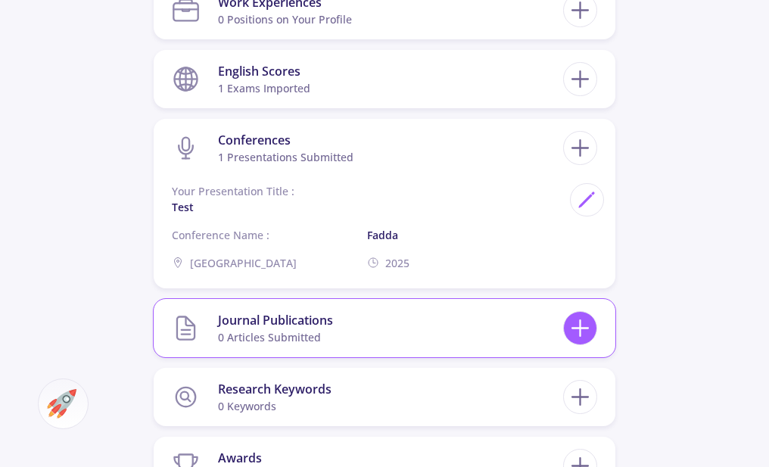
click at [579, 329] on icon at bounding box center [580, 328] width 28 height 28
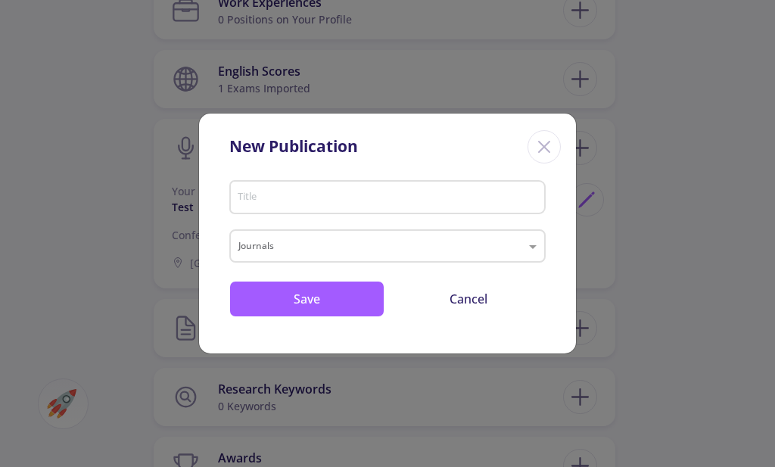
click at [326, 186] on div "Title" at bounding box center [388, 194] width 302 height 39
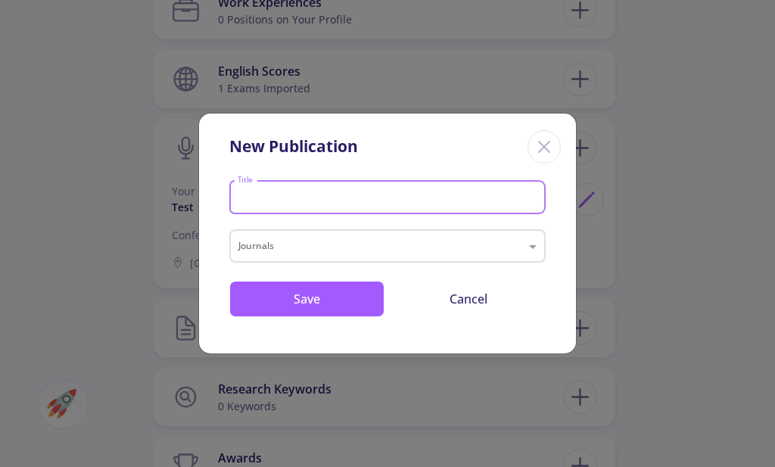
click at [326, 198] on input "Title" at bounding box center [390, 199] width 306 height 14
type input "test12"
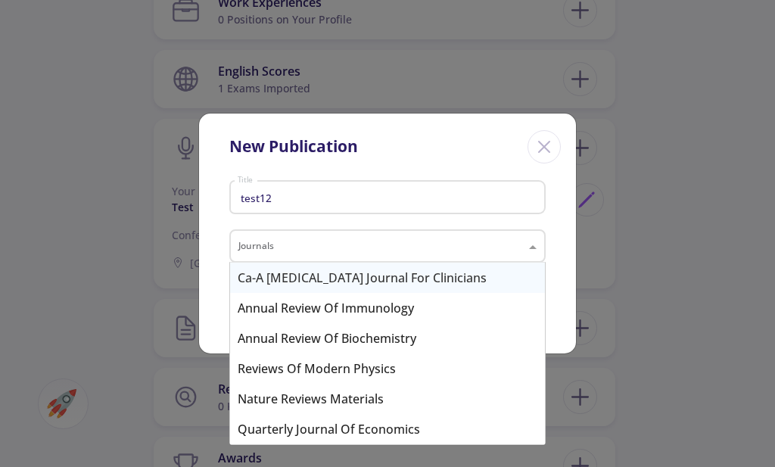
click at [327, 240] on input "text" at bounding box center [373, 248] width 268 height 18
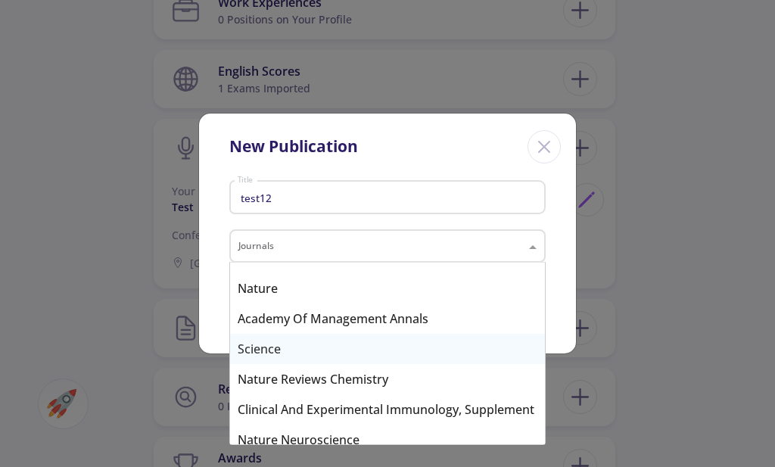
scroll to position [1136, 0]
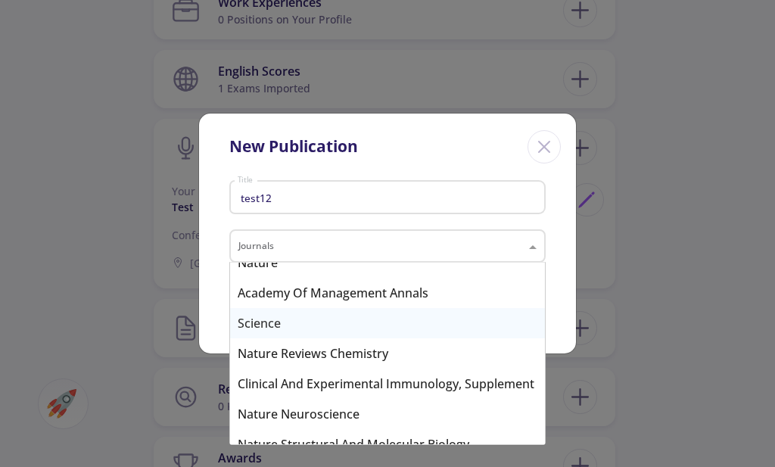
type input "p"
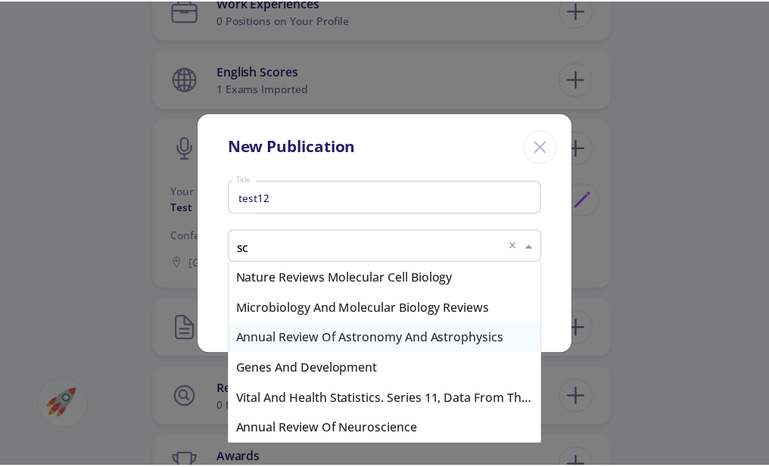
scroll to position [0, 0]
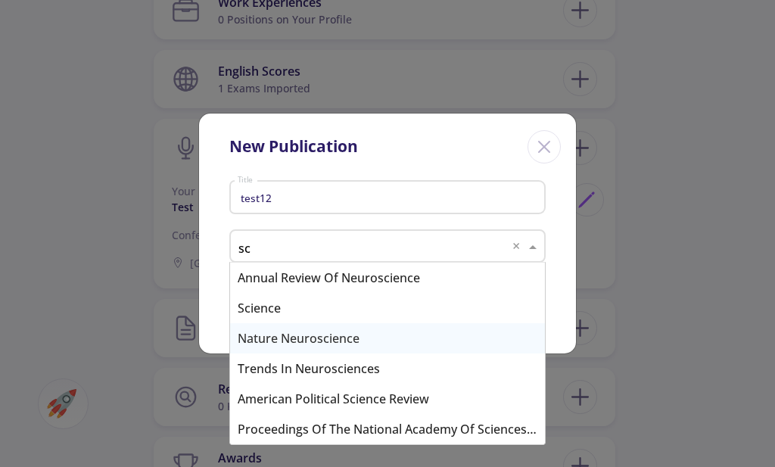
type input "sci"
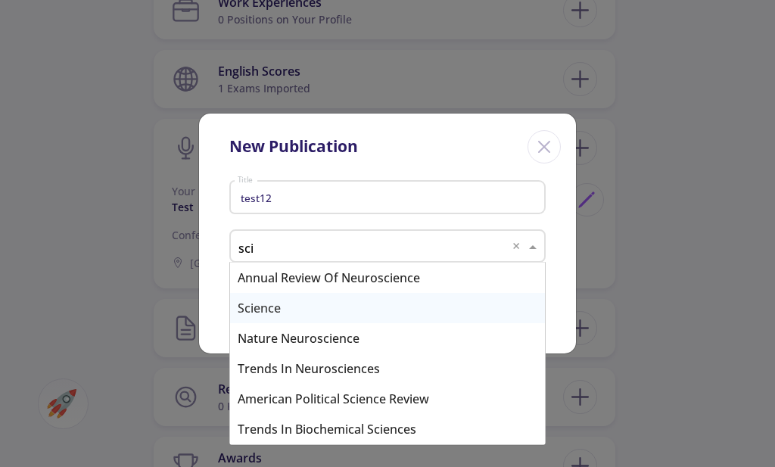
click at [420, 314] on div "Science" at bounding box center [387, 308] width 315 height 30
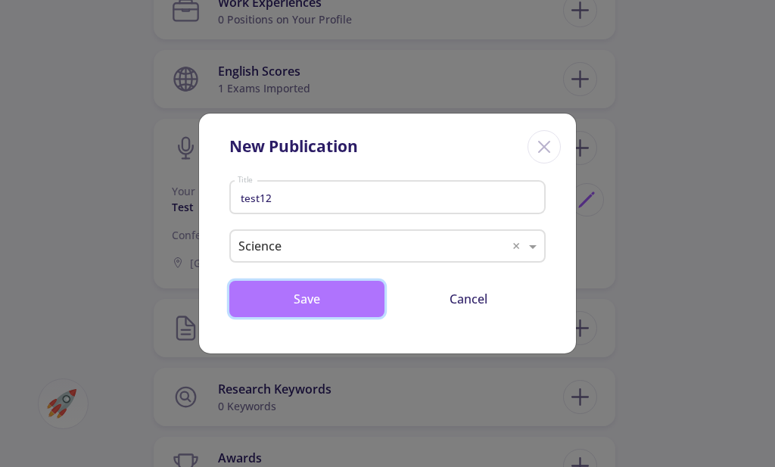
click at [338, 299] on button "Save" at bounding box center [306, 299] width 155 height 36
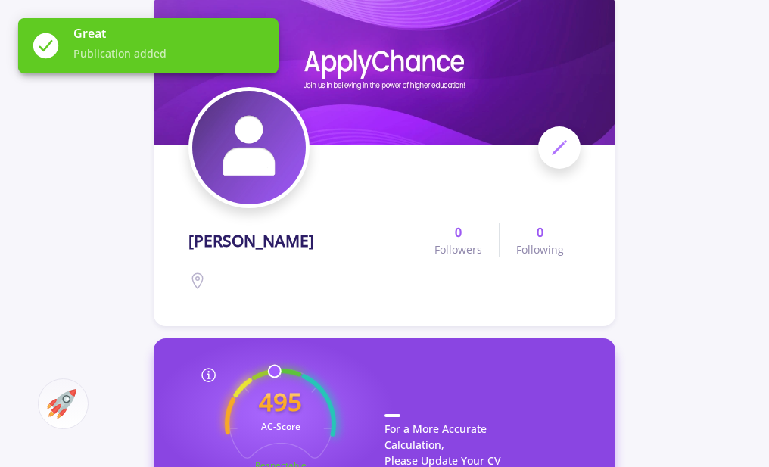
scroll to position [303, 0]
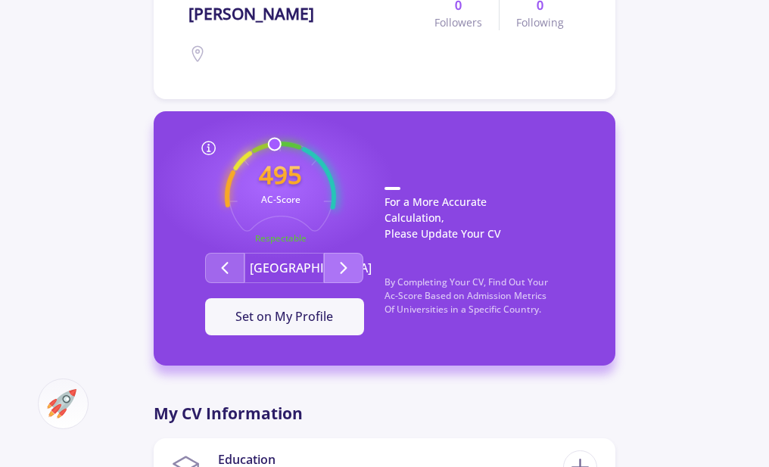
click at [334, 279] on button "Second group" at bounding box center [343, 268] width 39 height 30
click at [215, 263] on button "Second group" at bounding box center [224, 268] width 39 height 30
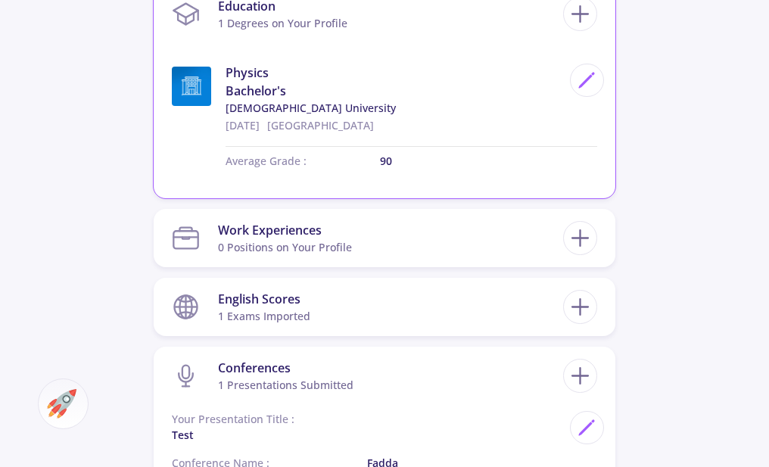
scroll to position [757, 0]
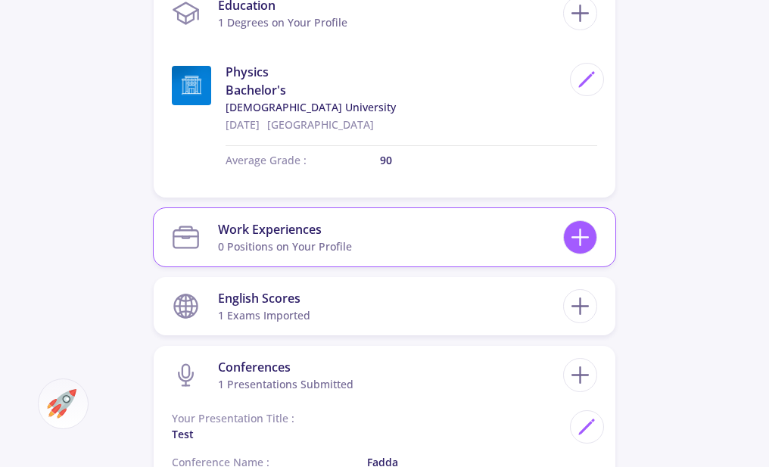
click at [580, 242] on line at bounding box center [580, 237] width 0 height 16
checkbox input "false"
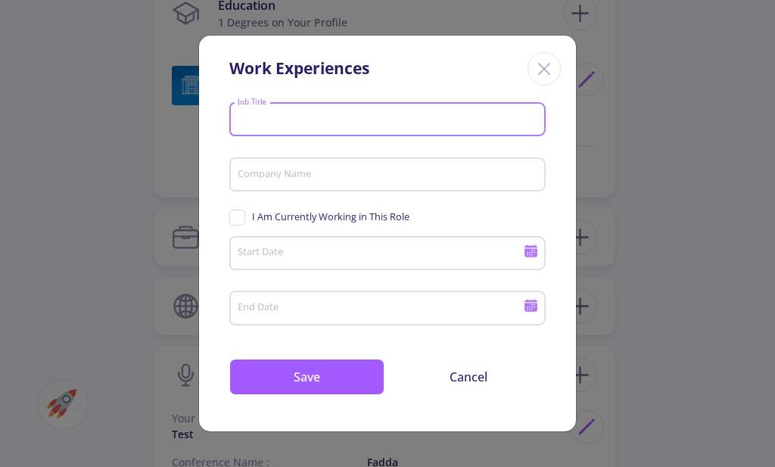
click at [287, 118] on input "Job Title" at bounding box center [390, 121] width 306 height 14
type input "ai engnieer"
click at [361, 162] on div "Company Name" at bounding box center [388, 171] width 302 height 39
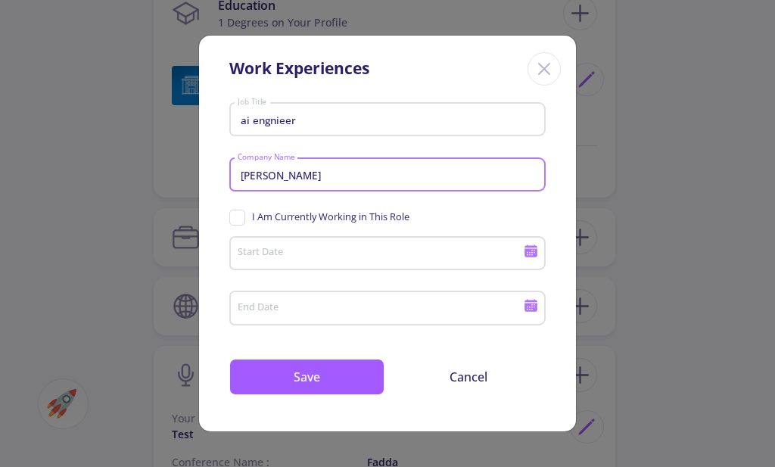
type input "[PERSON_NAME]"
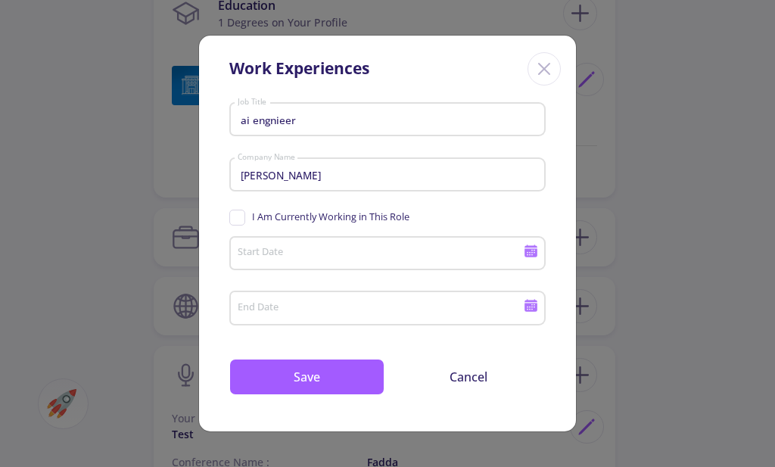
click at [345, 243] on div "Start Date" at bounding box center [381, 250] width 288 height 39
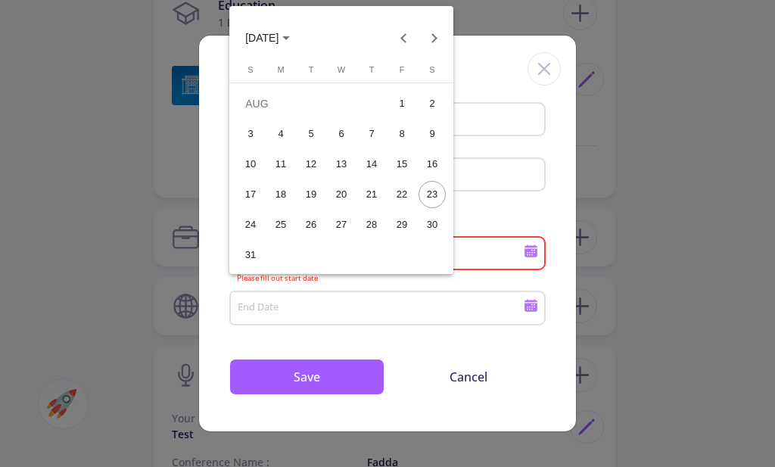
click at [333, 276] on div at bounding box center [387, 233] width 775 height 467
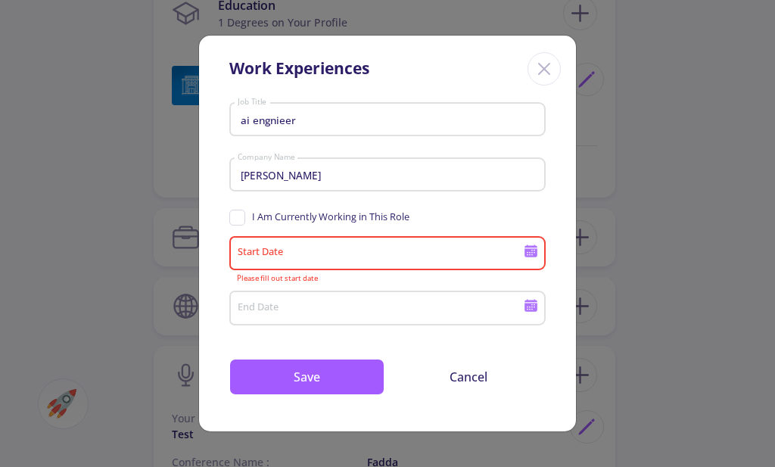
click at [234, 213] on span "I Am Currently Working in This Role" at bounding box center [319, 217] width 180 height 14
click at [234, 213] on input "I Am Currently Working in This Role" at bounding box center [234, 215] width 10 height 10
checkbox input "true"
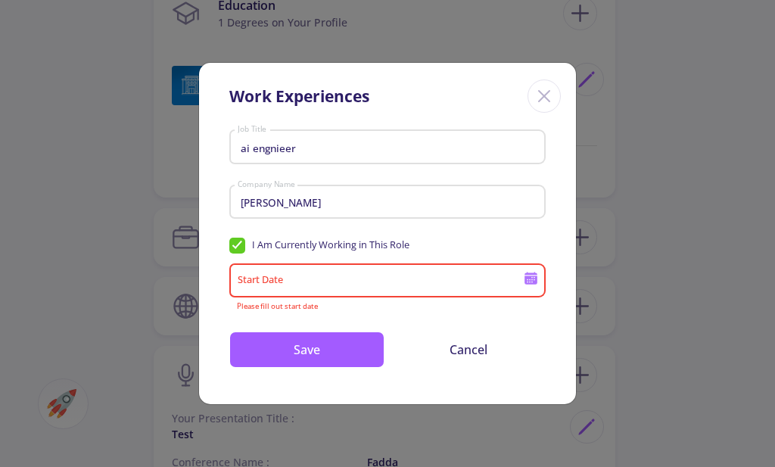
click at [306, 273] on div "Start Date" at bounding box center [381, 277] width 288 height 39
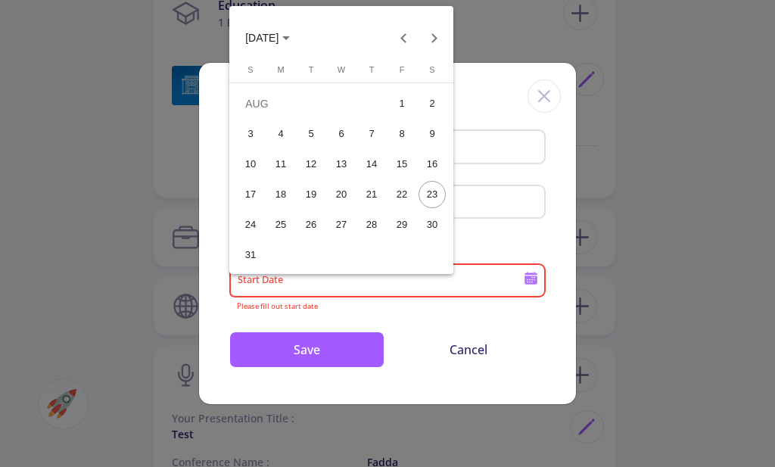
click at [302, 42] on button "[DATE]" at bounding box center [267, 38] width 69 height 30
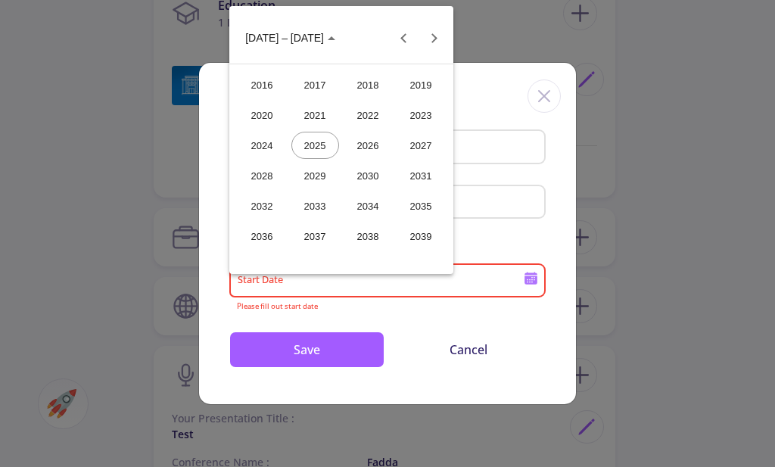
click at [331, 142] on div "2025" at bounding box center [316, 145] width 48 height 27
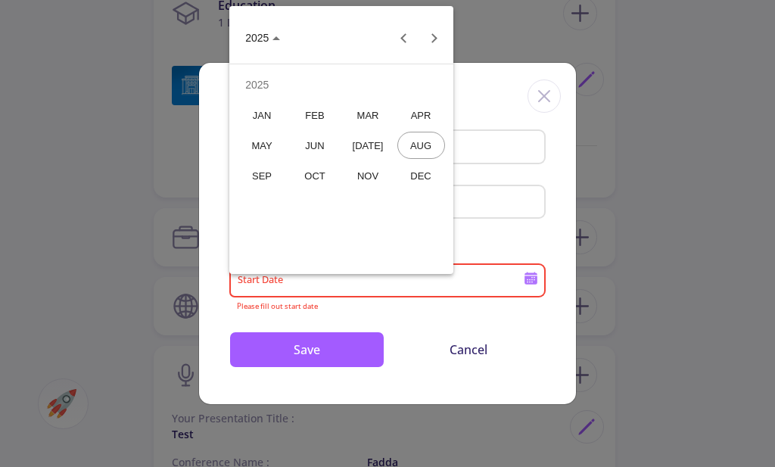
click at [375, 149] on div "[DATE]" at bounding box center [369, 145] width 48 height 27
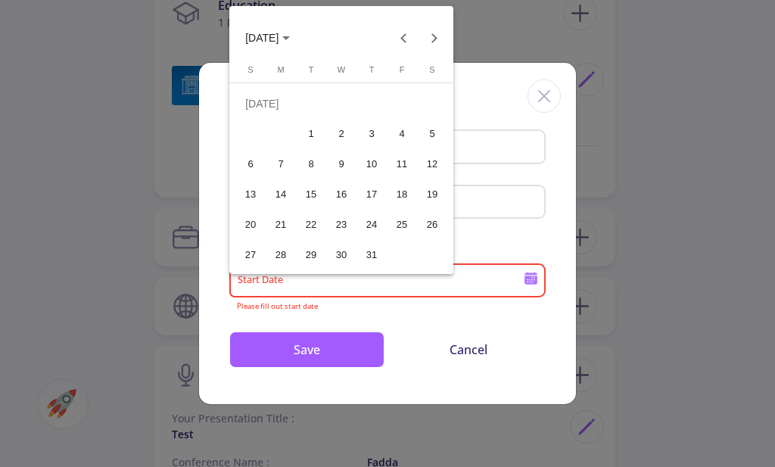
click at [330, 347] on div at bounding box center [387, 233] width 775 height 467
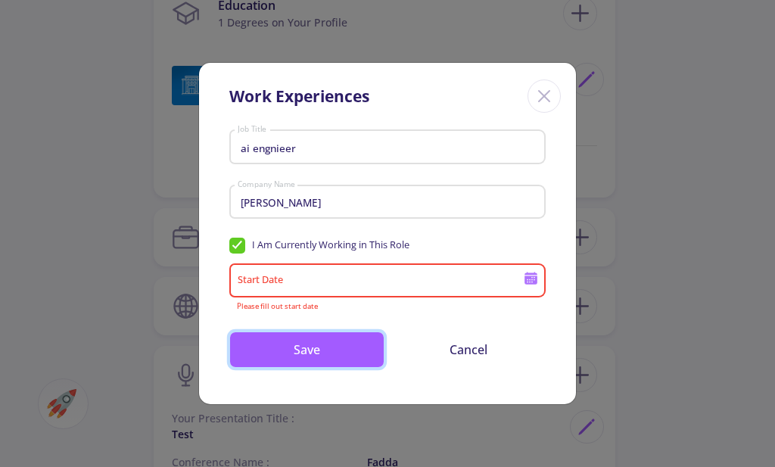
click at [330, 347] on button "Save" at bounding box center [306, 350] width 155 height 36
click at [535, 282] on icon at bounding box center [531, 280] width 13 height 8
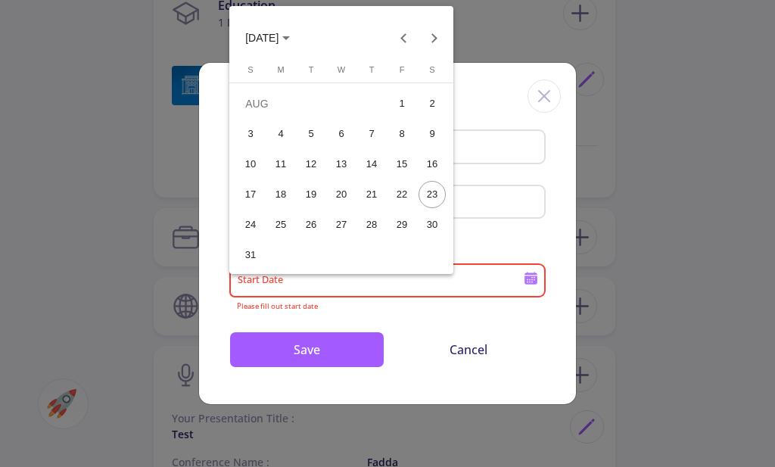
click at [301, 145] on button "5" at bounding box center [311, 134] width 30 height 30
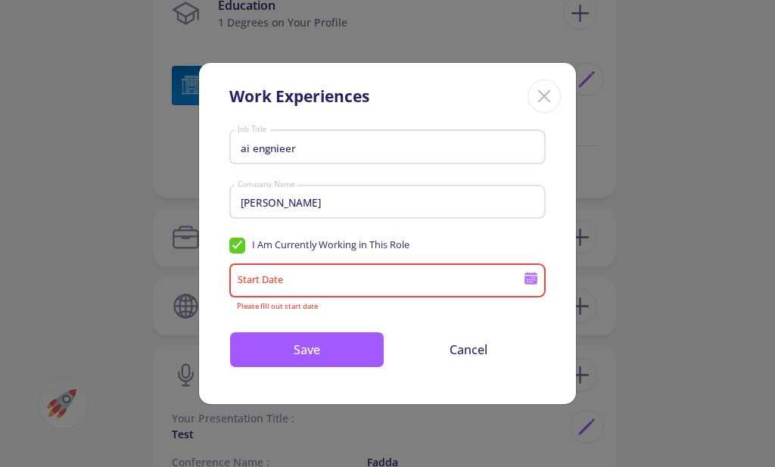
type input "[DATE]"
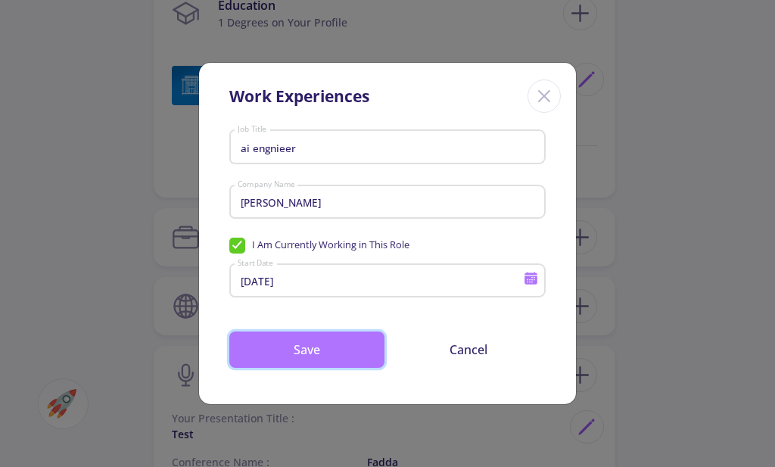
click at [307, 346] on button "Save" at bounding box center [306, 350] width 155 height 36
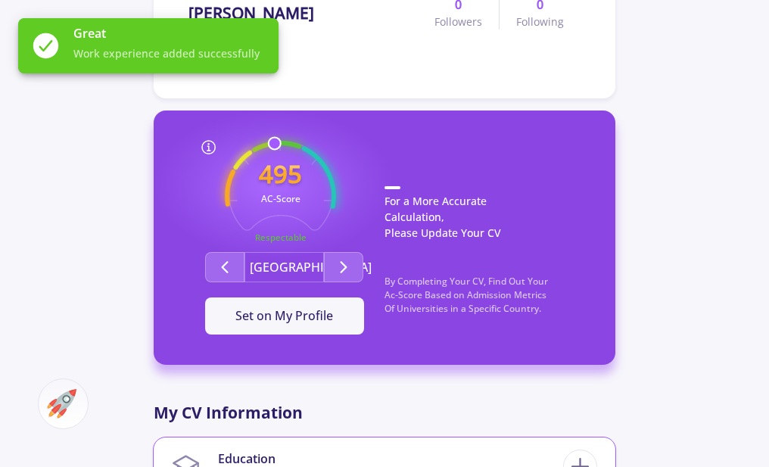
scroll to position [303, 0]
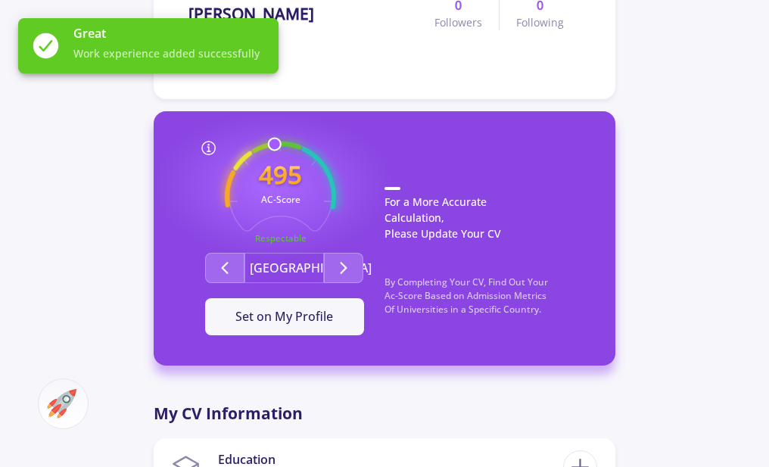
click at [286, 238] on text "Respectable" at bounding box center [280, 237] width 51 height 11
click at [232, 261] on icon "Second group" at bounding box center [225, 268] width 18 height 18
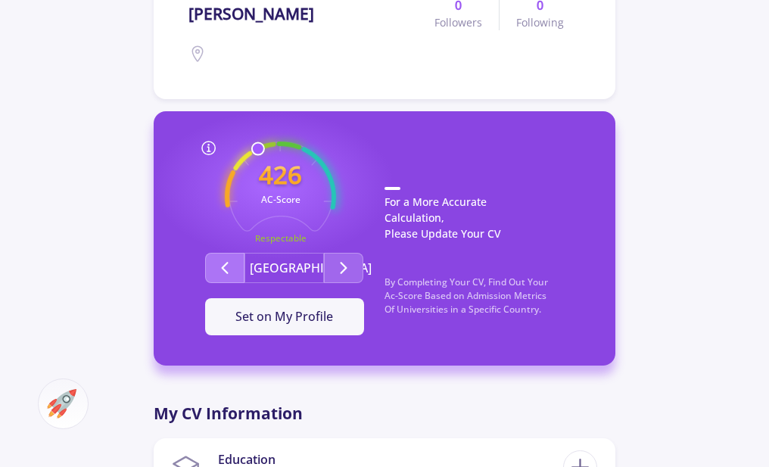
click at [225, 267] on icon "Second group" at bounding box center [225, 268] width 18 height 18
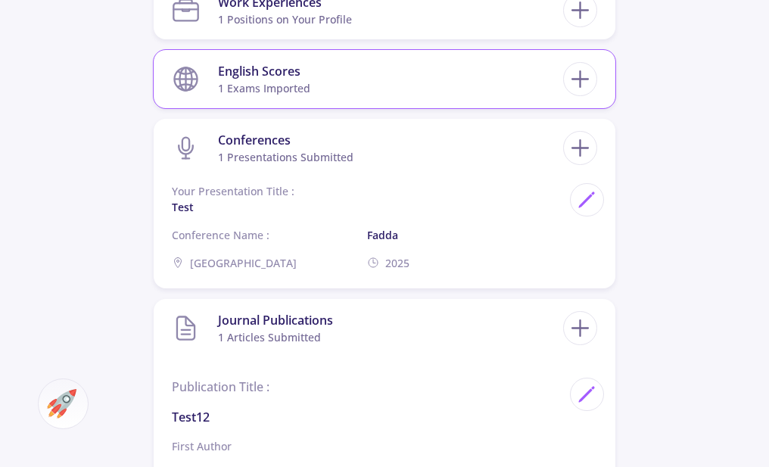
scroll to position [757, 0]
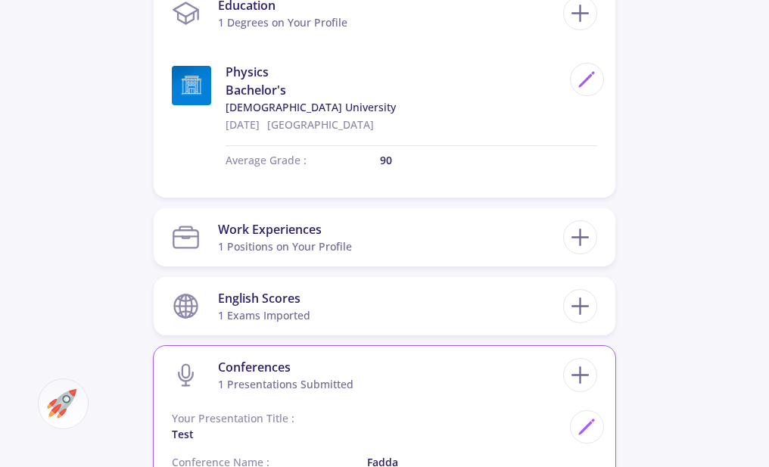
click at [380, 359] on section "Conferences 1 presentations submitted" at bounding box center [368, 375] width 392 height 46
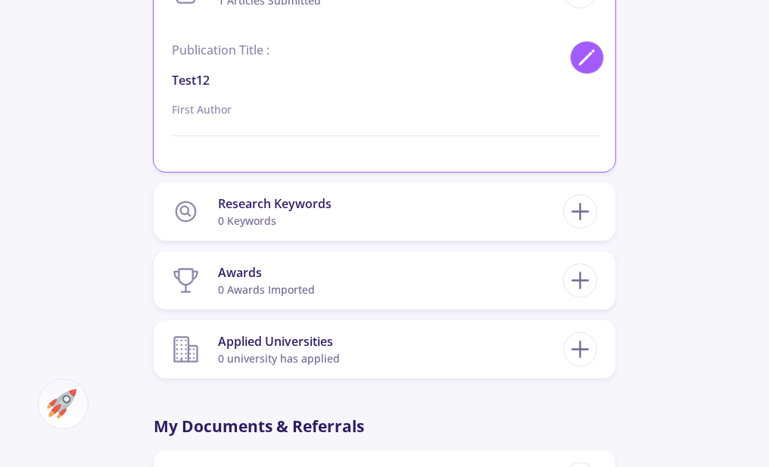
scroll to position [1212, 0]
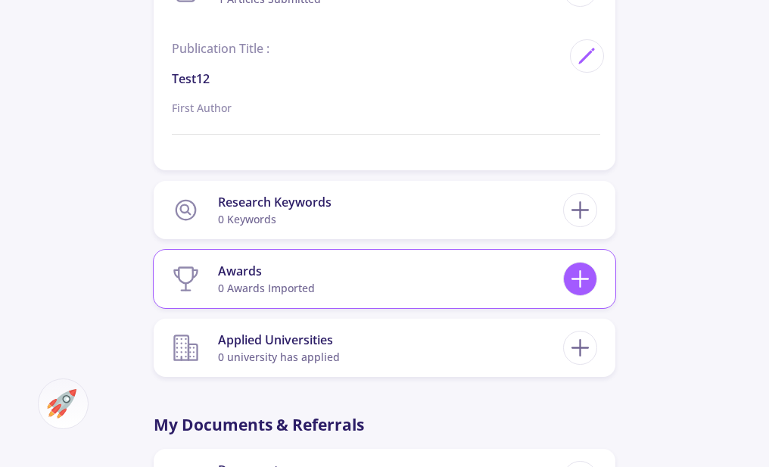
click at [579, 265] on icon at bounding box center [580, 279] width 28 height 28
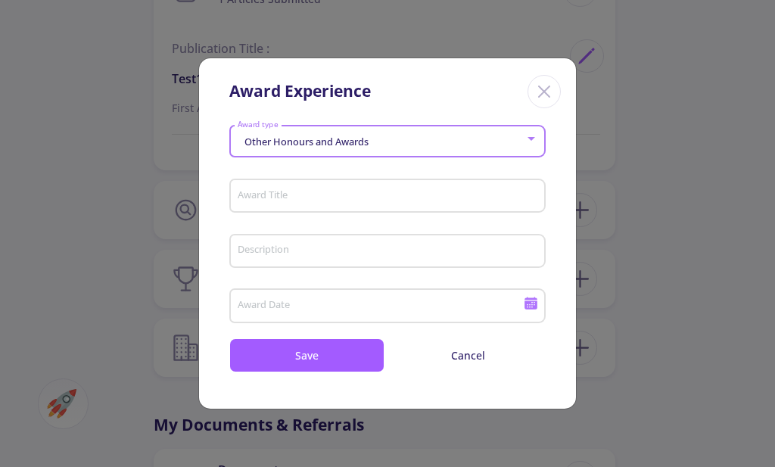
click at [393, 148] on div "Other Honours and Awards" at bounding box center [381, 141] width 289 height 11
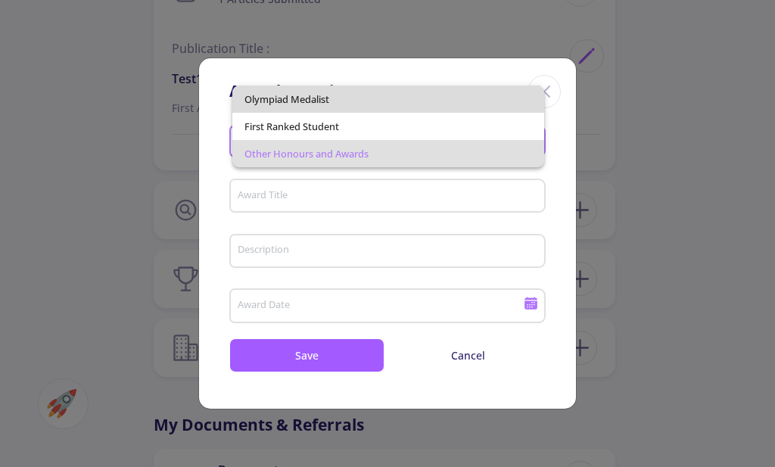
click at [360, 105] on span "Olympiad Medalist" at bounding box center [389, 99] width 289 height 27
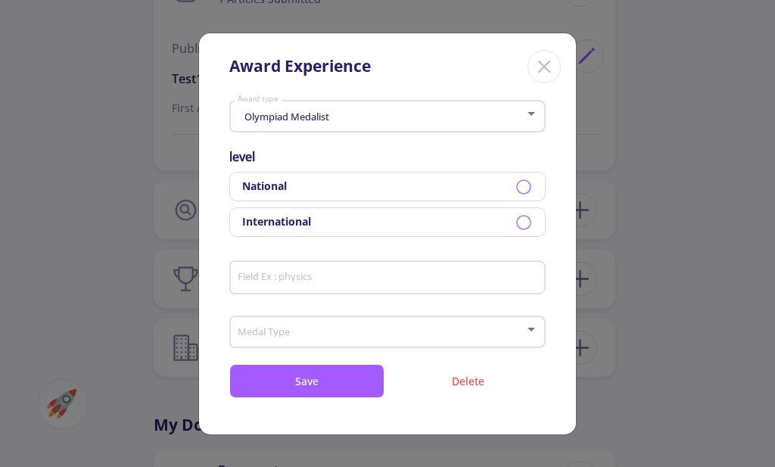
click at [476, 217] on div "International" at bounding box center [387, 223] width 317 height 30
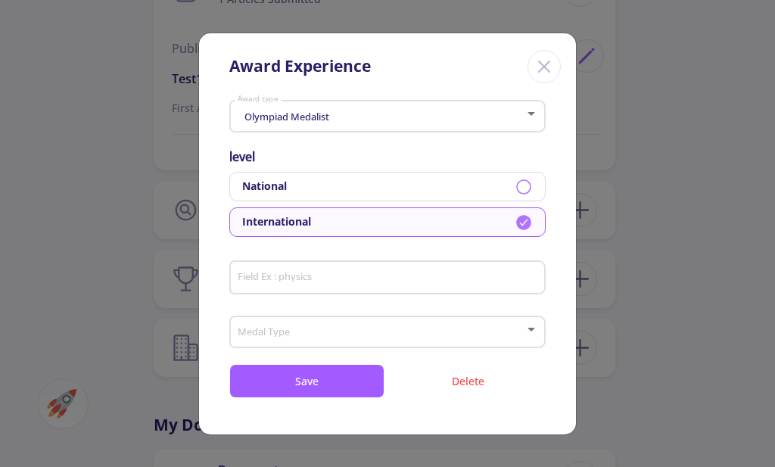
click at [339, 292] on div "Field Ex : physics" at bounding box center [388, 274] width 302 height 39
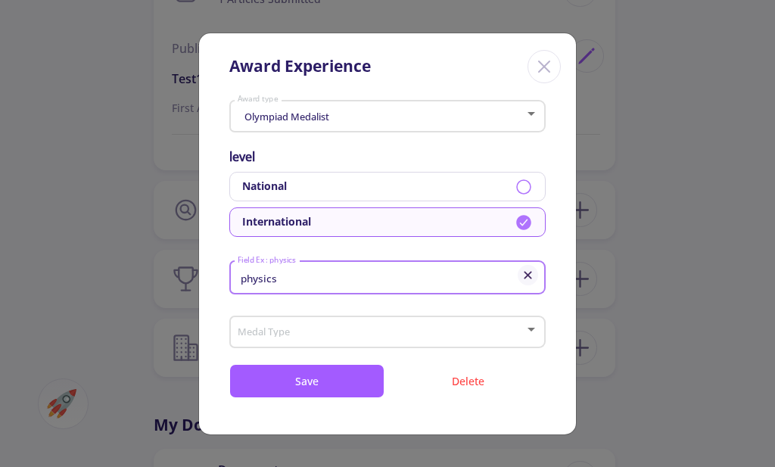
type input "physics"
click at [347, 327] on span at bounding box center [383, 332] width 285 height 11
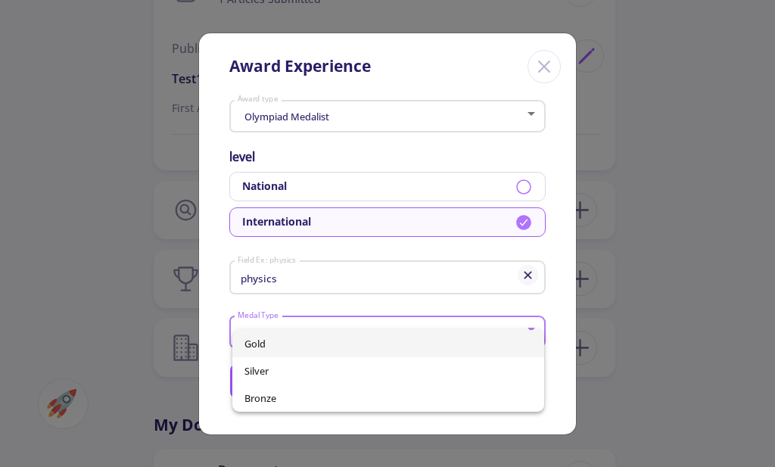
click at [337, 346] on span "Gold" at bounding box center [389, 343] width 289 height 27
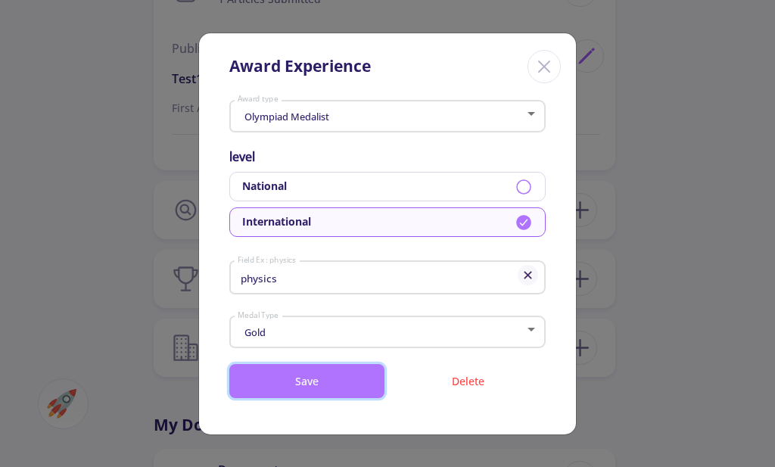
click at [335, 375] on button "Save" at bounding box center [306, 381] width 155 height 34
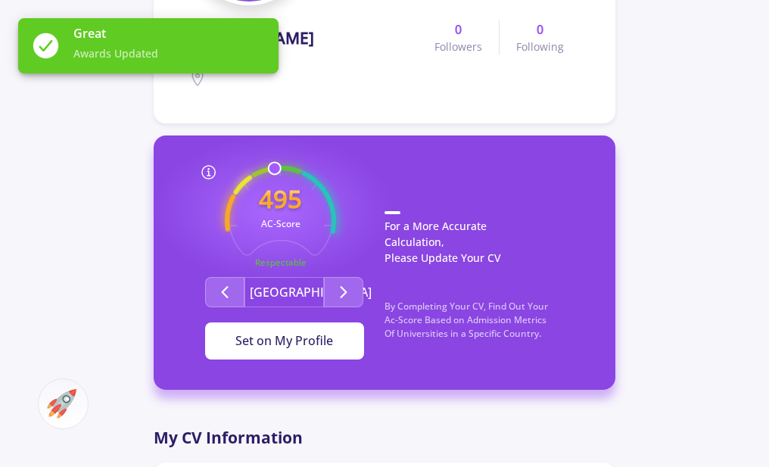
scroll to position [303, 0]
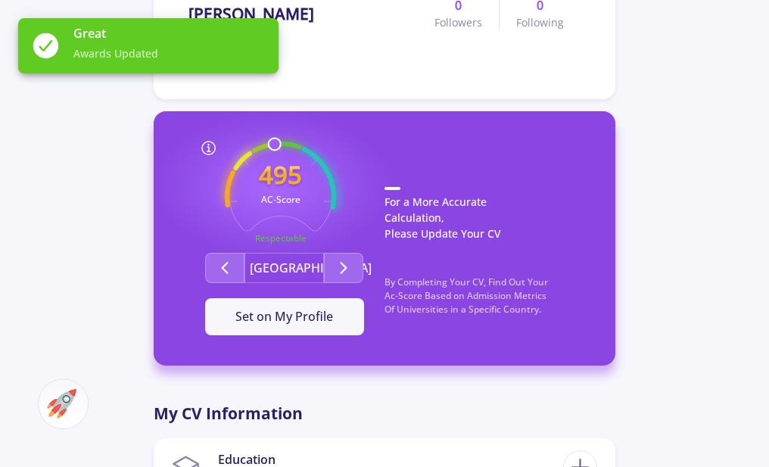
click at [403, 202] on p "For a More Accurate Calculation, Please Update Your CV" at bounding box center [485, 217] width 201 height 61
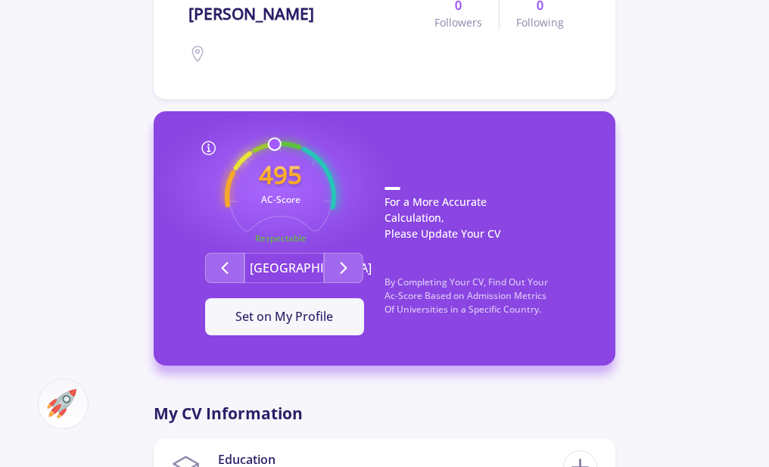
click at [210, 147] on icon at bounding box center [209, 148] width 18 height 18
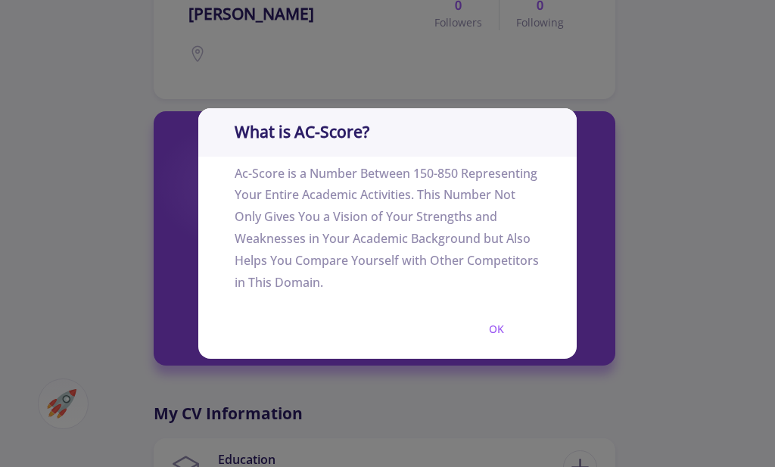
click at [182, 248] on div "What is AC-Score? Ac-Score is a Number Between 150-850 Representing Your Entire…" at bounding box center [387, 233] width 775 height 467
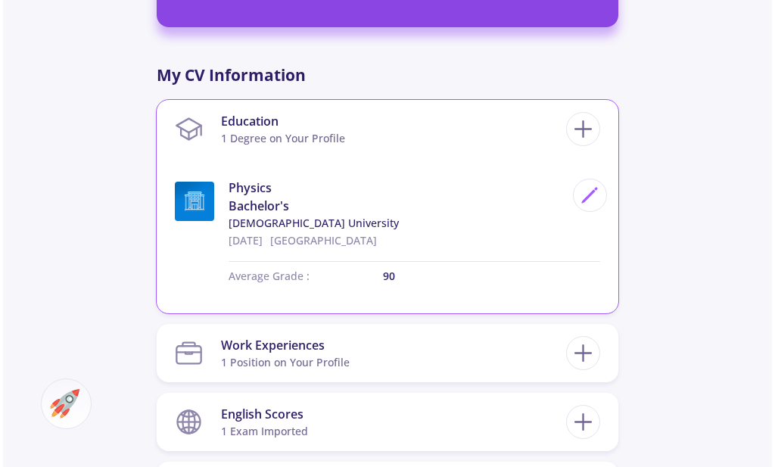
scroll to position [606, 0]
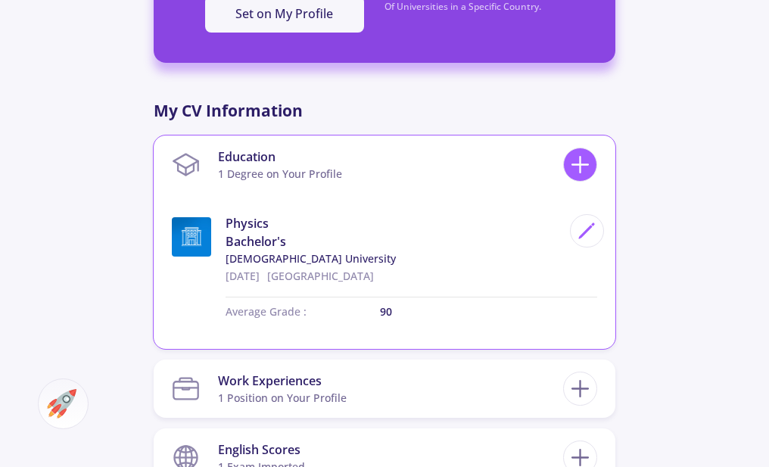
click at [573, 168] on icon at bounding box center [580, 165] width 28 height 28
checkbox input "false"
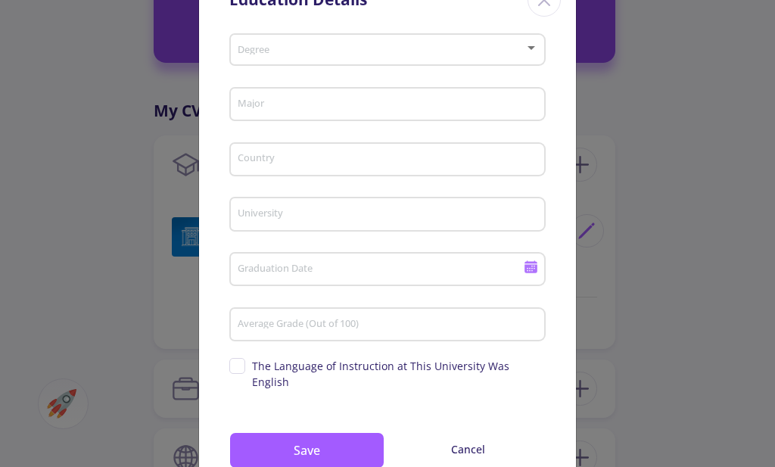
scroll to position [99, 0]
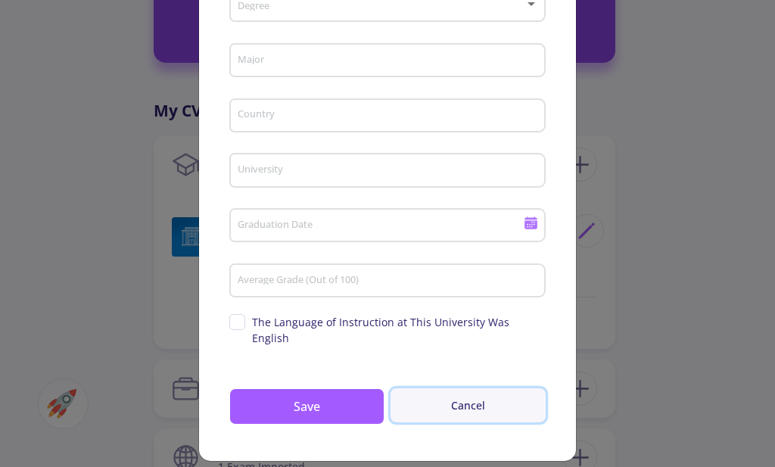
click at [473, 389] on button "Cancel" at bounding box center [468, 406] width 155 height 34
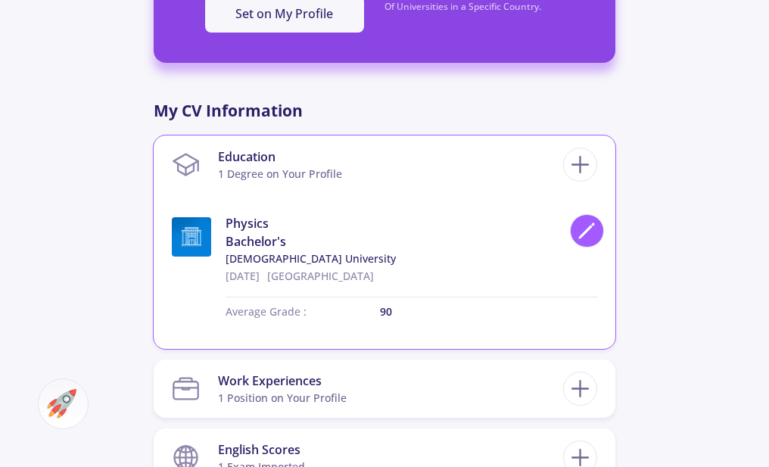
click at [586, 220] on div at bounding box center [587, 231] width 34 height 34
type input "Physics"
type input "[GEOGRAPHIC_DATA]"
type input "[DEMOGRAPHIC_DATA] University"
type input "[DATE]"
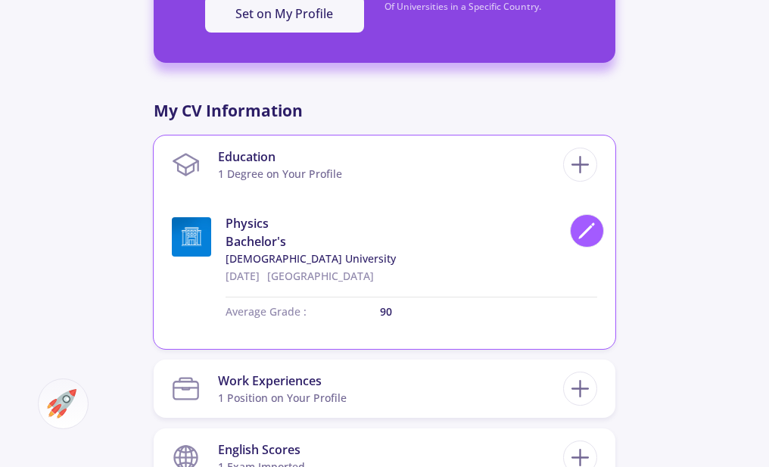
type input "90"
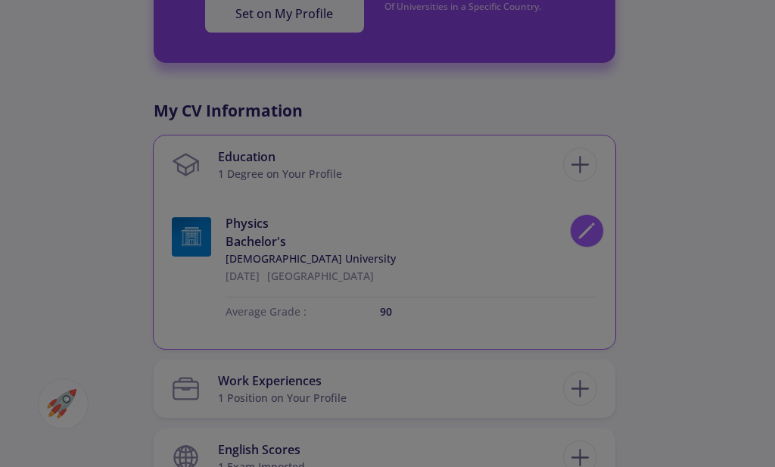
scroll to position [0, 0]
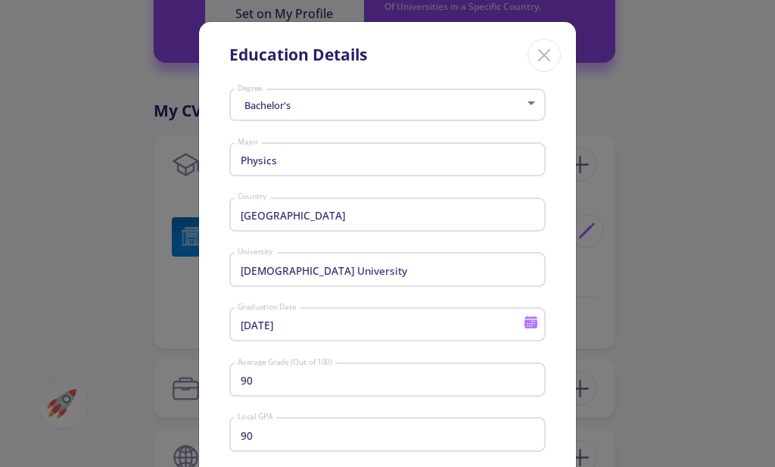
click at [318, 115] on div "Bachelor's Degree" at bounding box center [388, 102] width 302 height 38
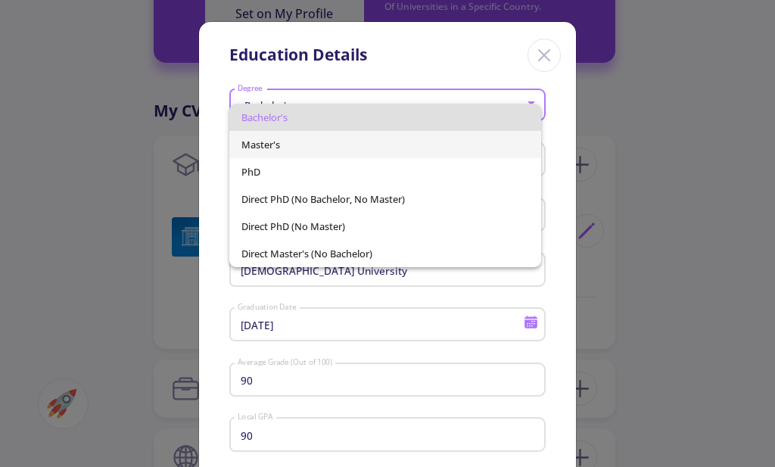
click at [323, 139] on span "Master's" at bounding box center [386, 144] width 289 height 27
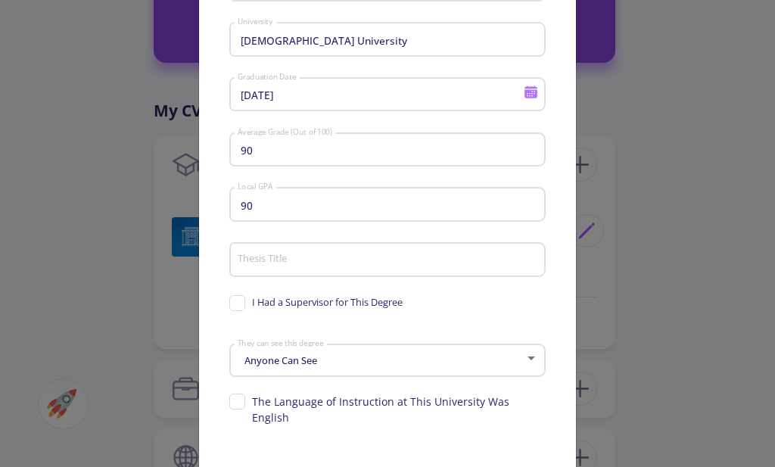
scroll to position [234, 0]
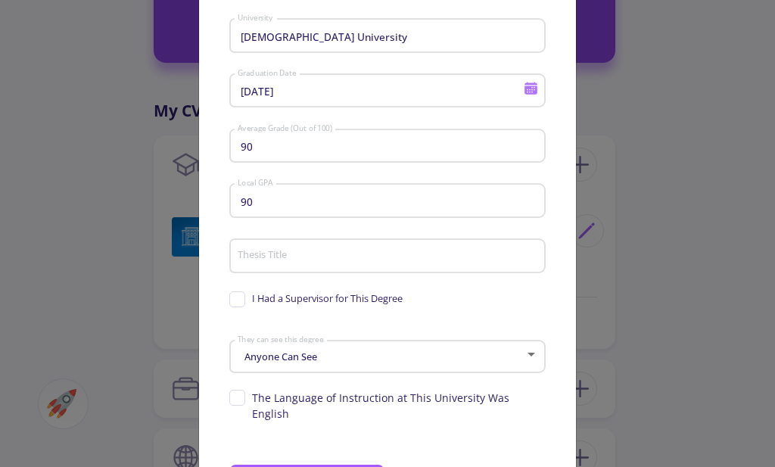
click at [367, 364] on div "Anyone Can See They can see this degree" at bounding box center [388, 354] width 302 height 38
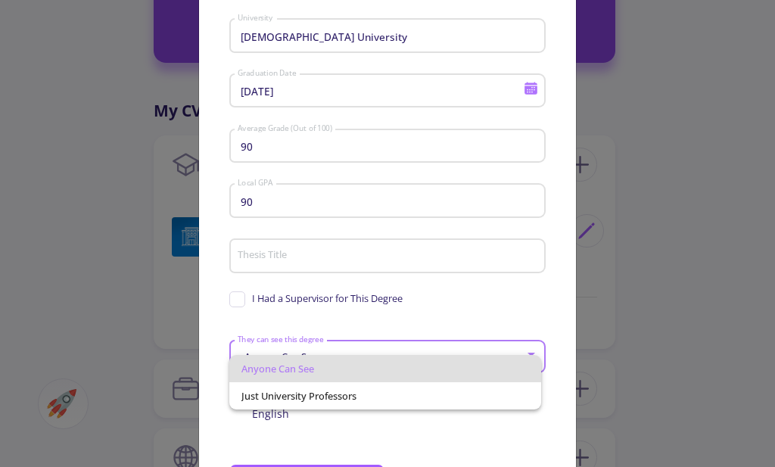
click at [406, 338] on div at bounding box center [387, 233] width 775 height 467
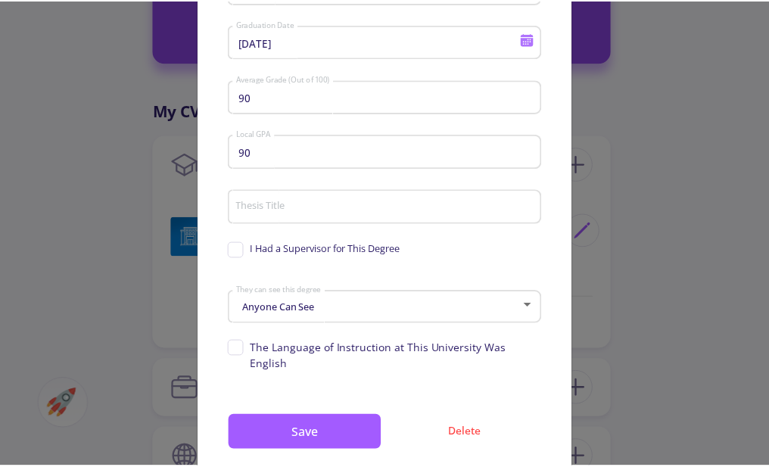
scroll to position [310, 0]
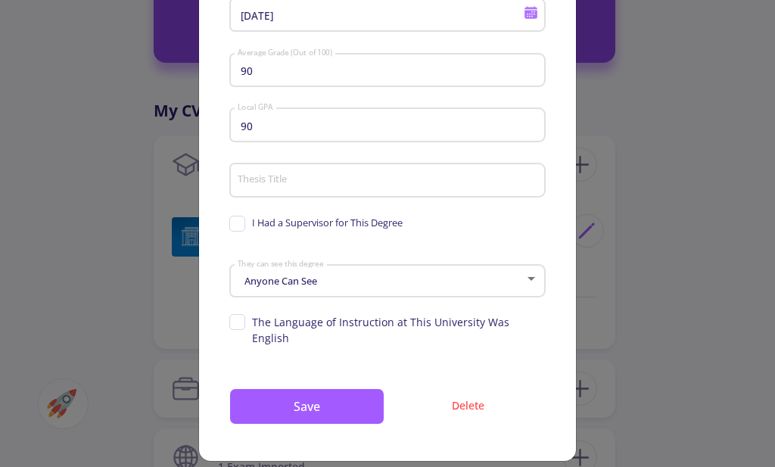
click at [226, 225] on div "Master's Degree Physics Major Iran Country [GEOGRAPHIC_DATA] [DATE] Graduation …" at bounding box center [387, 118] width 377 height 688
click at [231, 225] on span "I Had a Supervisor for This Degree" at bounding box center [315, 223] width 173 height 14
click at [231, 225] on input "I Had a Supervisor for This Degree" at bounding box center [234, 221] width 10 height 10
checkbox input "true"
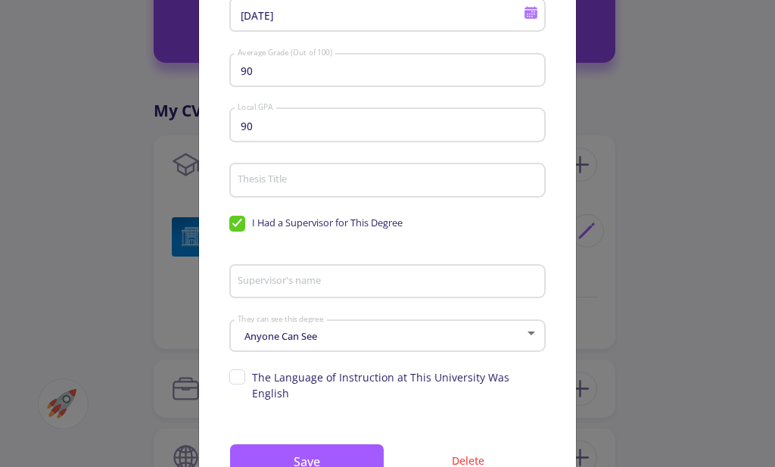
click at [267, 188] on div "Thesis Title" at bounding box center [388, 177] width 302 height 39
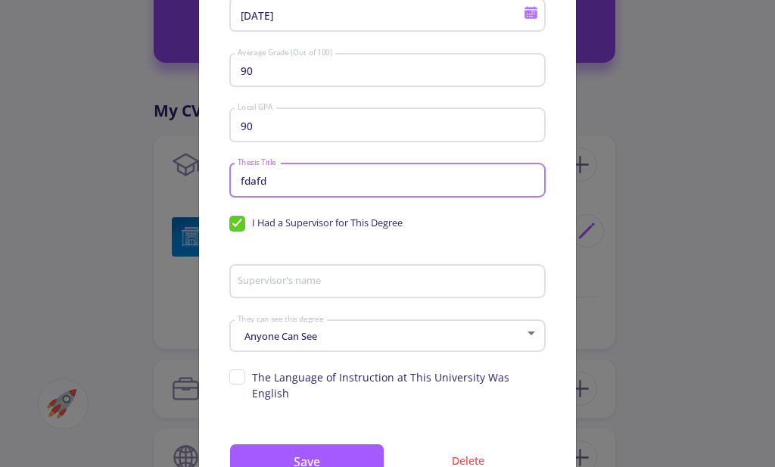
type input "fdafd"
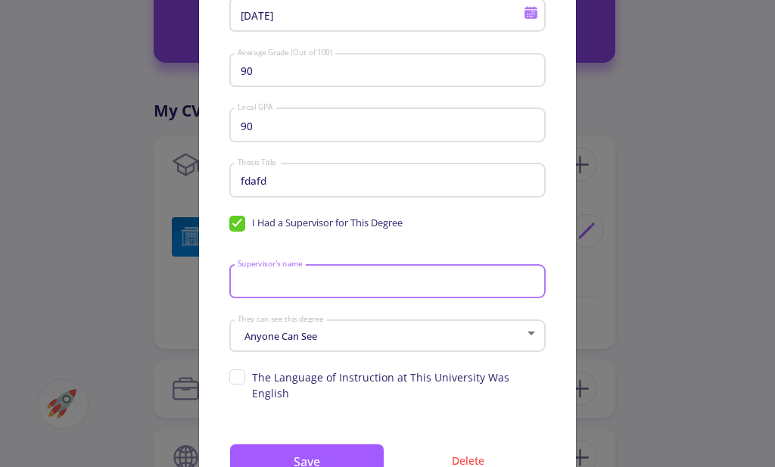
click at [281, 287] on input "Supervisor's name" at bounding box center [390, 283] width 306 height 14
type input "afa"
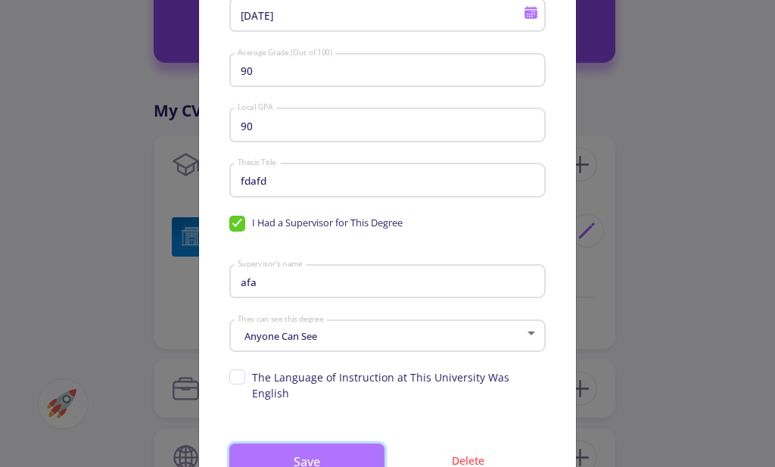
click at [299, 444] on button "Save" at bounding box center [306, 462] width 155 height 36
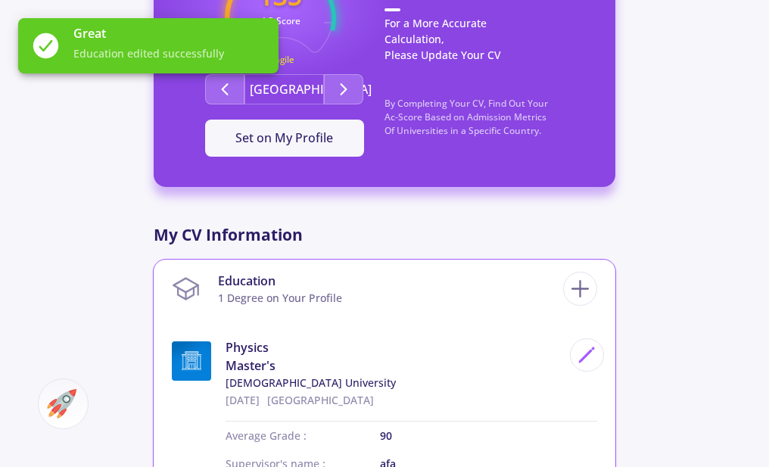
scroll to position [379, 0]
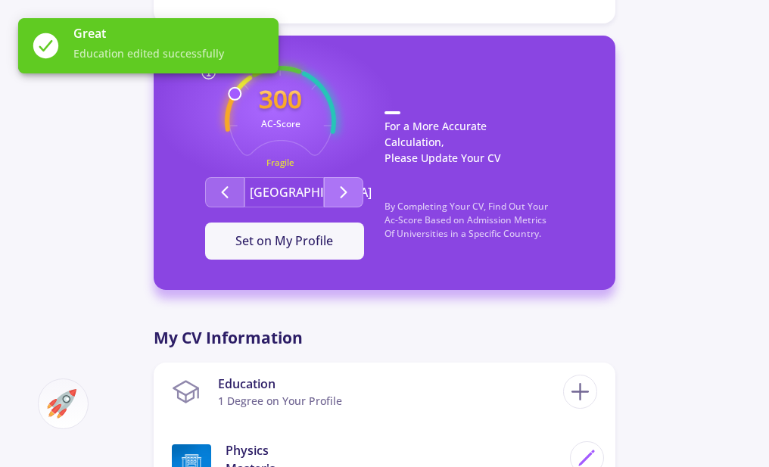
click at [342, 187] on polyline "Second group" at bounding box center [344, 192] width 5 height 11
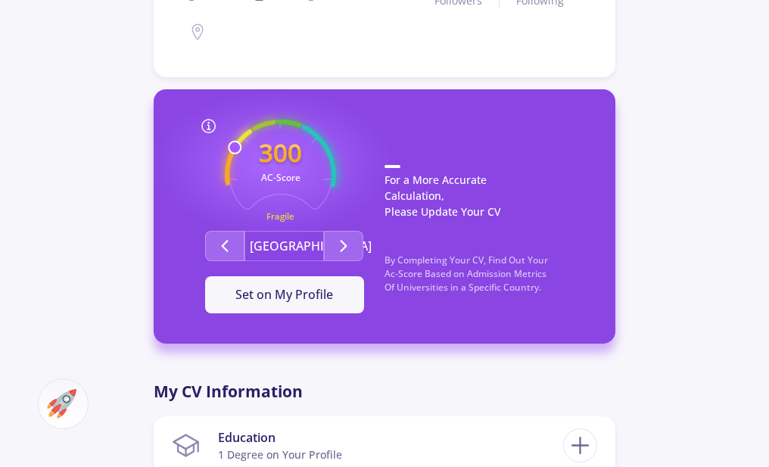
scroll to position [76, 0]
